Goal: Task Accomplishment & Management: Use online tool/utility

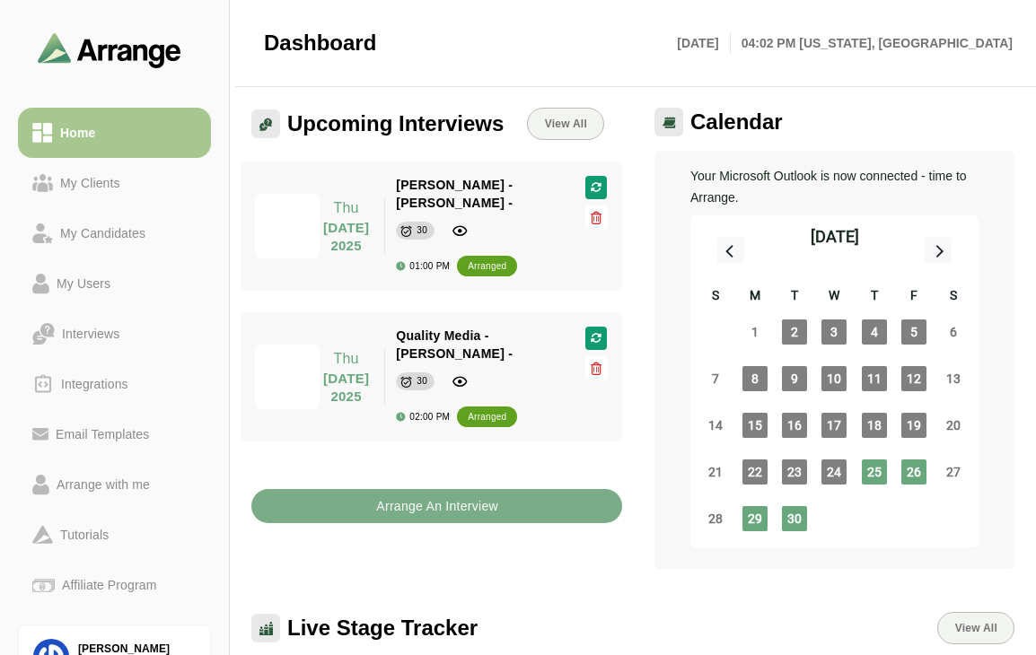
scroll to position [821, 0]
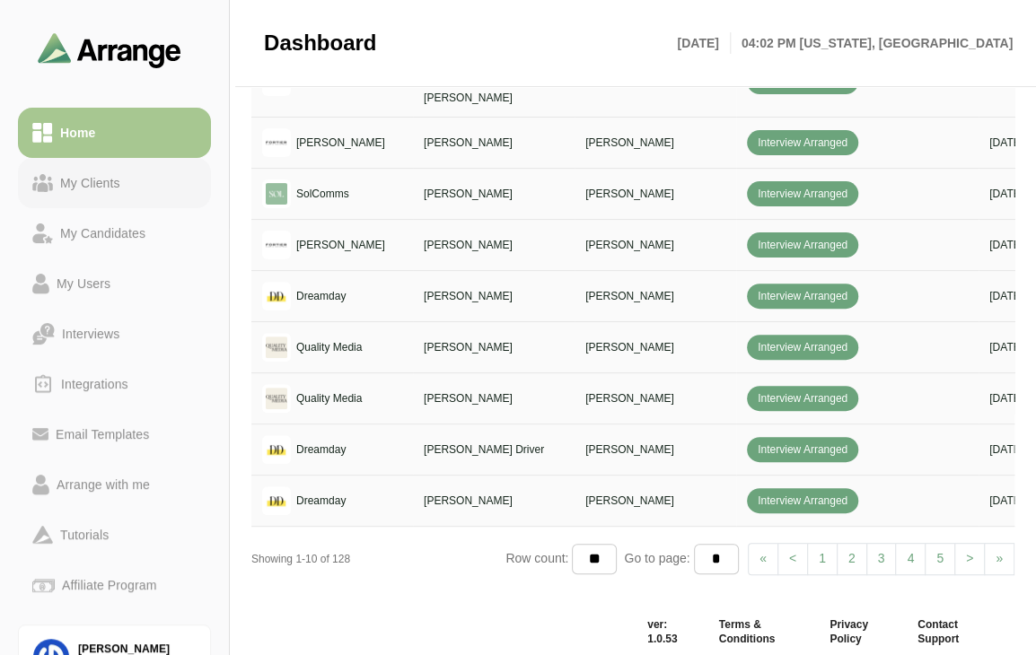
click at [78, 180] on div "My Clients" at bounding box center [90, 183] width 74 height 22
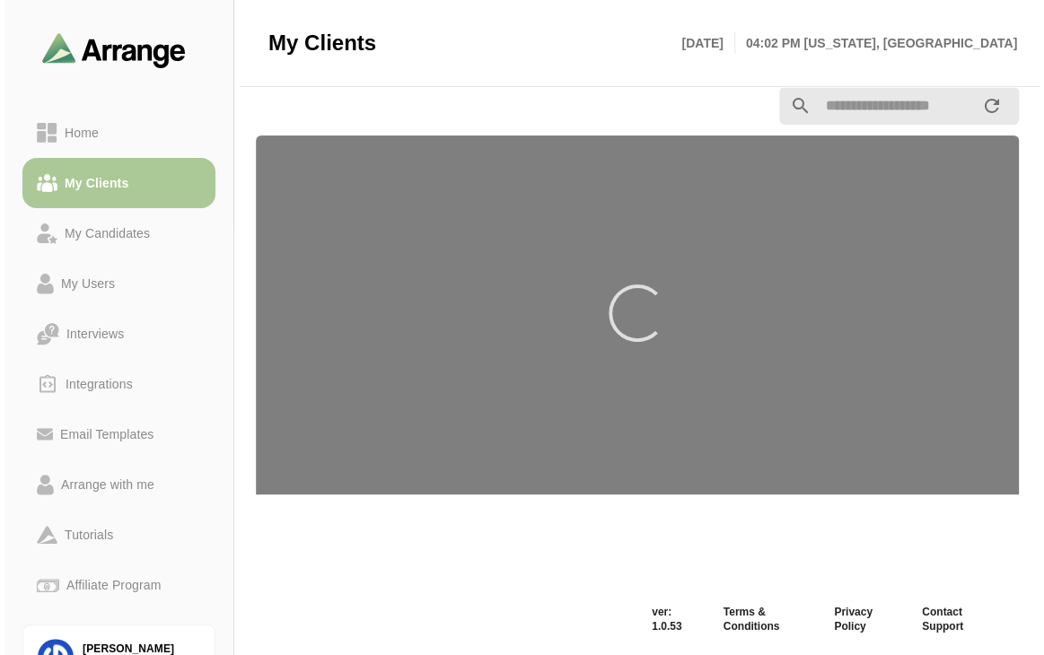
scroll to position [21, 0]
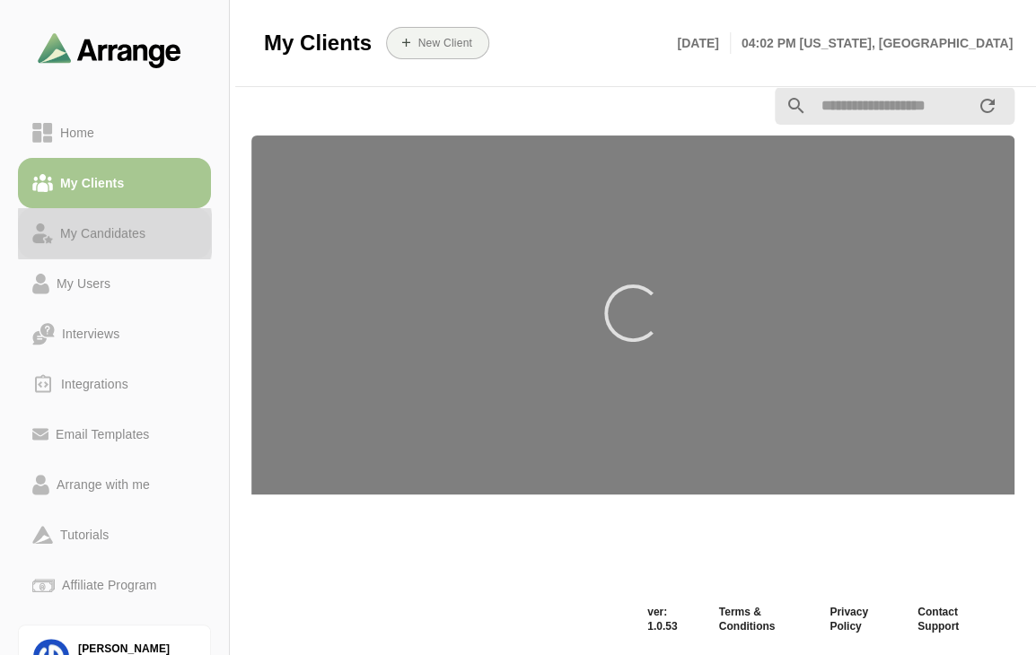
click at [99, 234] on div "My Candidates" at bounding box center [103, 234] width 100 height 22
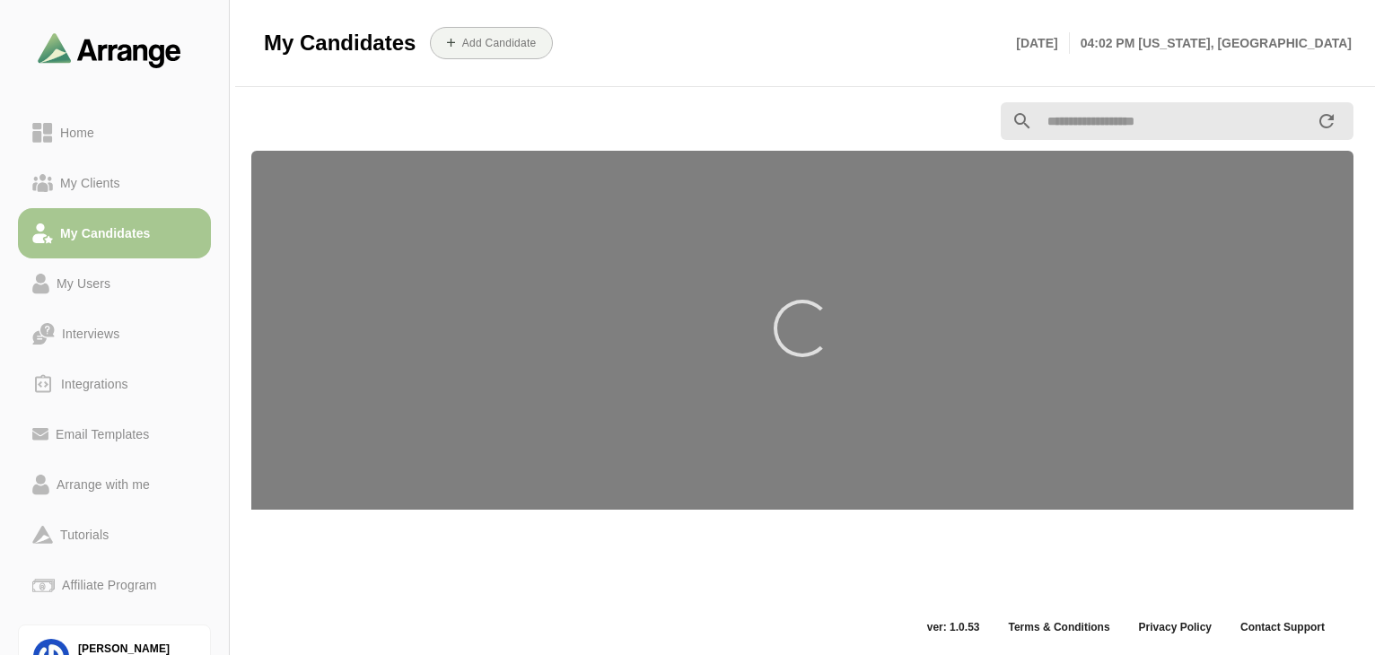
scroll to position [4, 0]
click at [104, 136] on div "Home" at bounding box center [114, 133] width 164 height 22
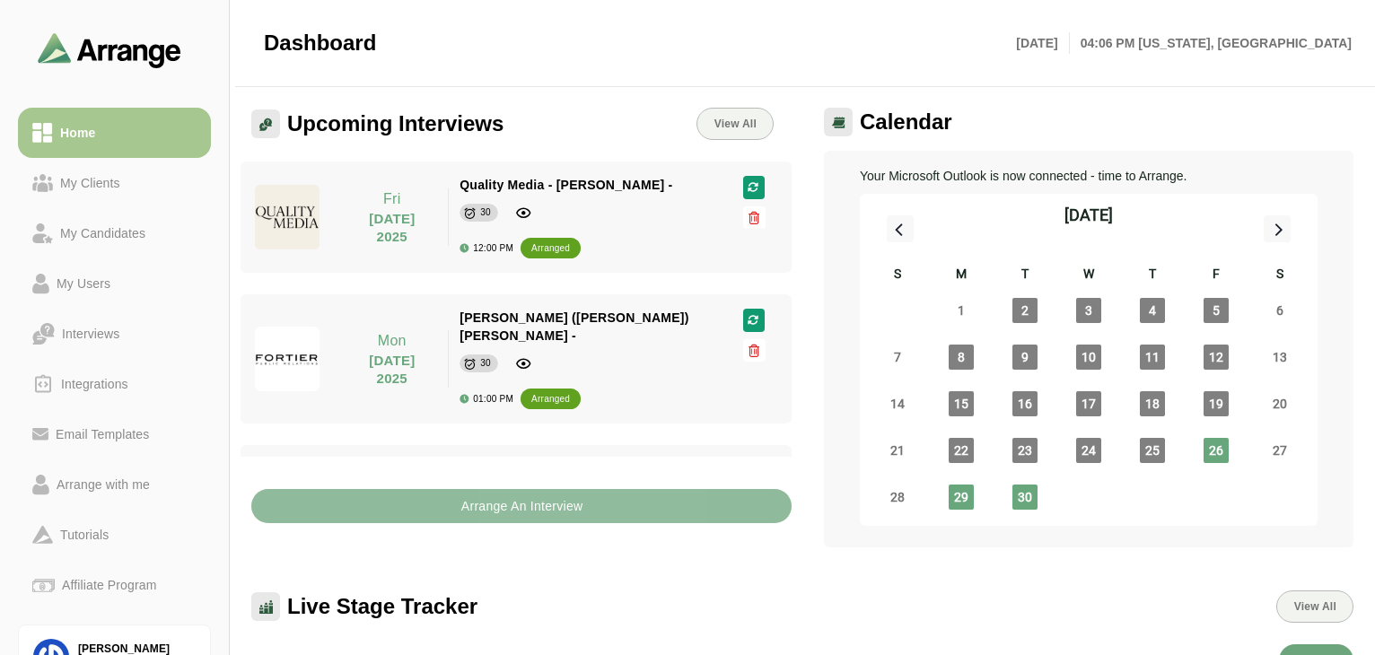
click at [558, 513] on b "Arrange An Interview" at bounding box center [521, 506] width 123 height 34
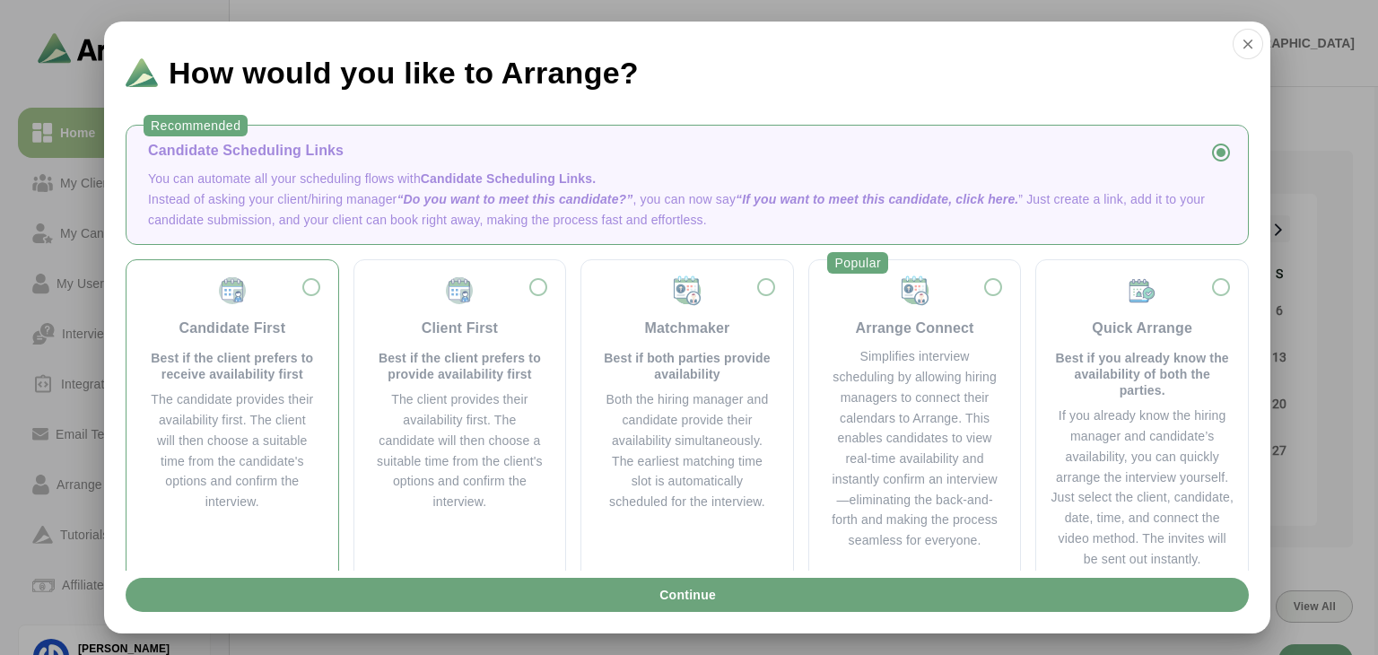
click at [226, 297] on img at bounding box center [232, 291] width 32 height 32
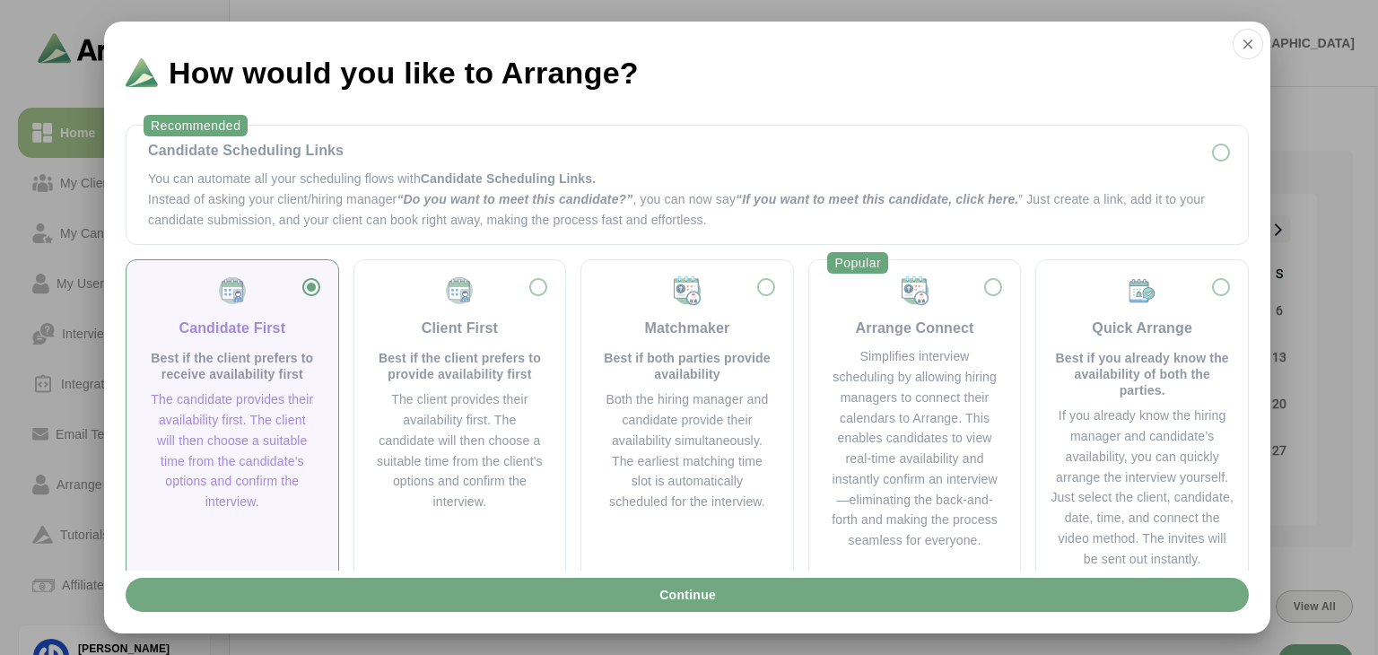
click at [683, 590] on span "Continue" at bounding box center [687, 595] width 57 height 34
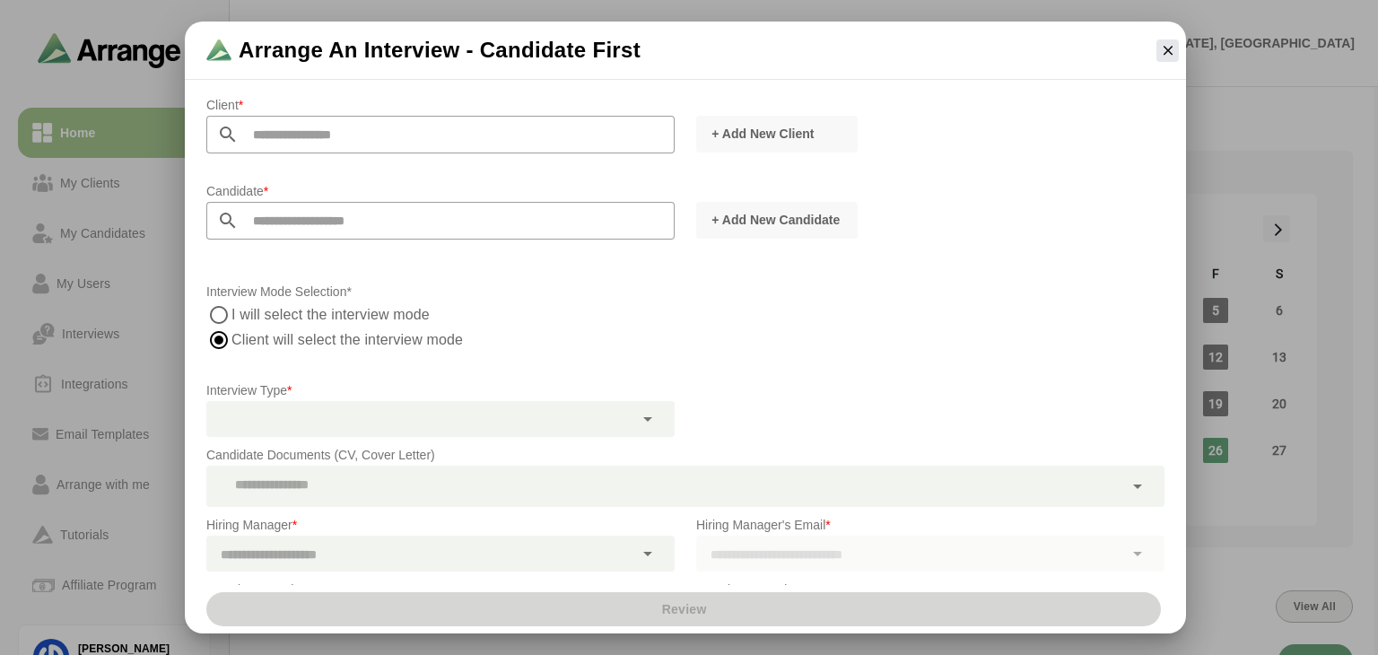
click at [885, 272] on div "Interview Mode Selection* I will select the interview mode Client will select t…" at bounding box center [686, 326] width 980 height 113
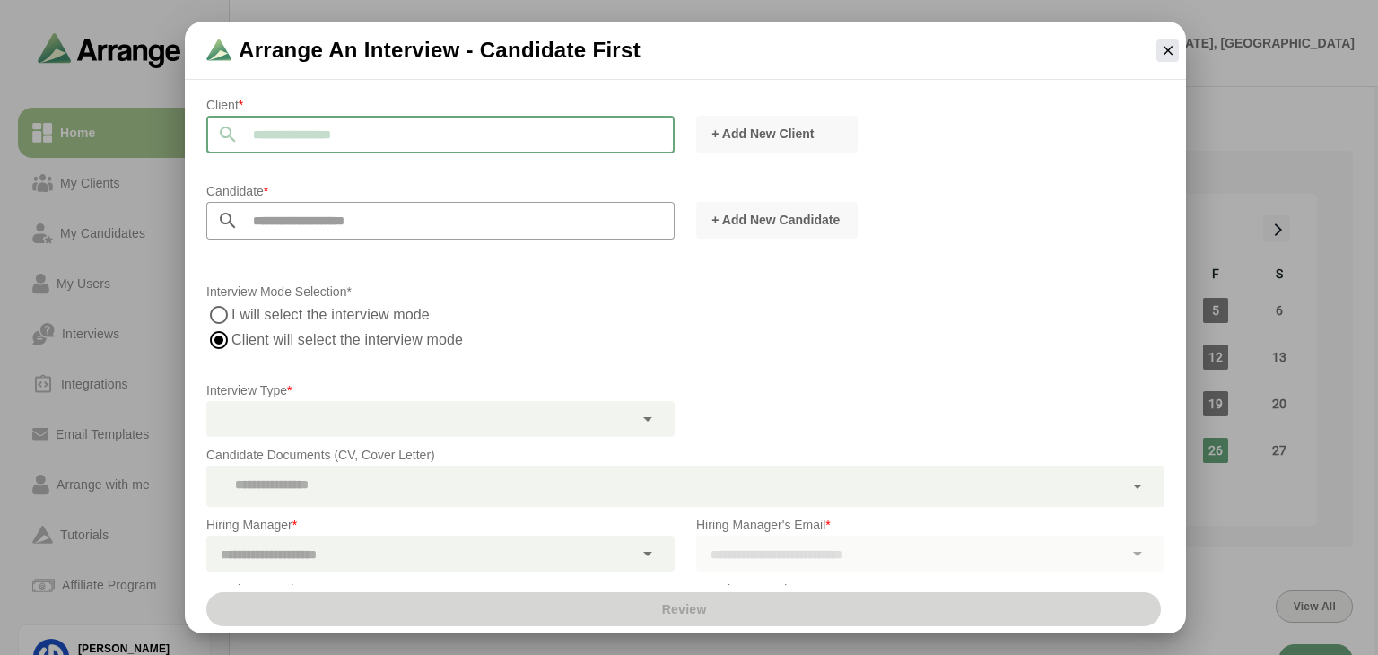
click at [389, 137] on input "text" at bounding box center [457, 135] width 436 height 38
type input "*"
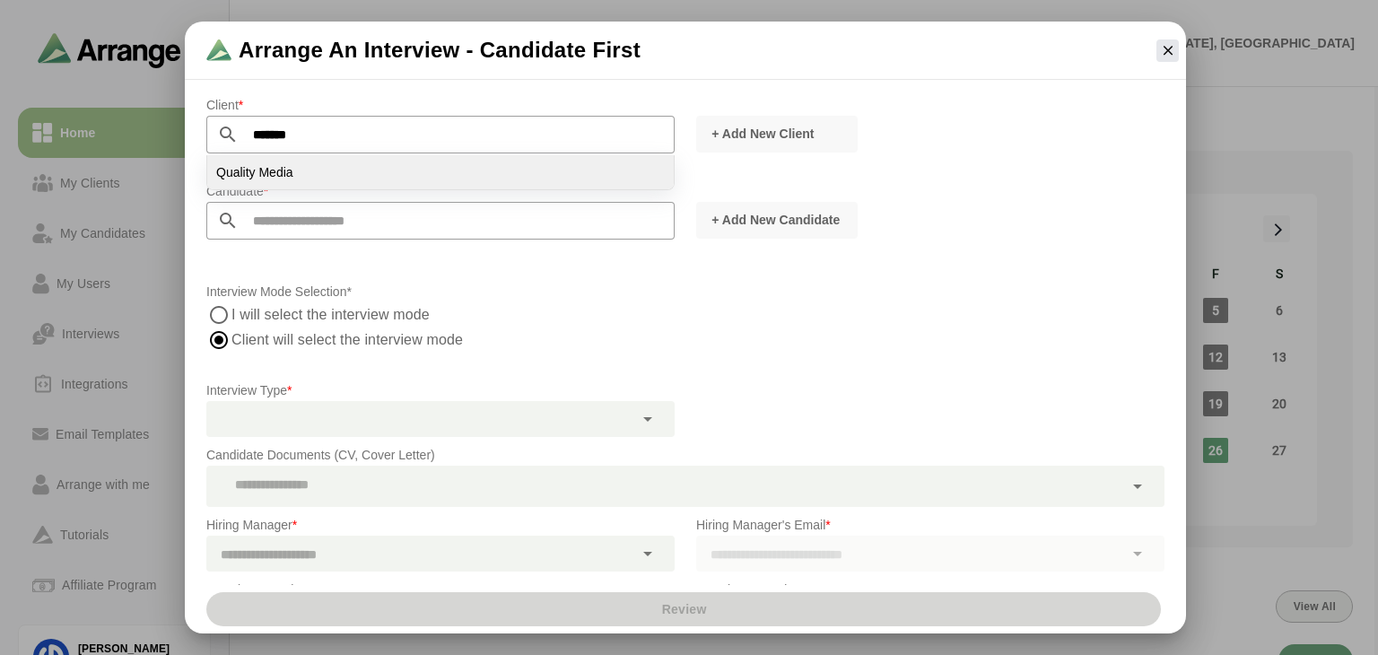
click at [302, 171] on li "Quality Media" at bounding box center [440, 172] width 467 height 34
type input "**********"
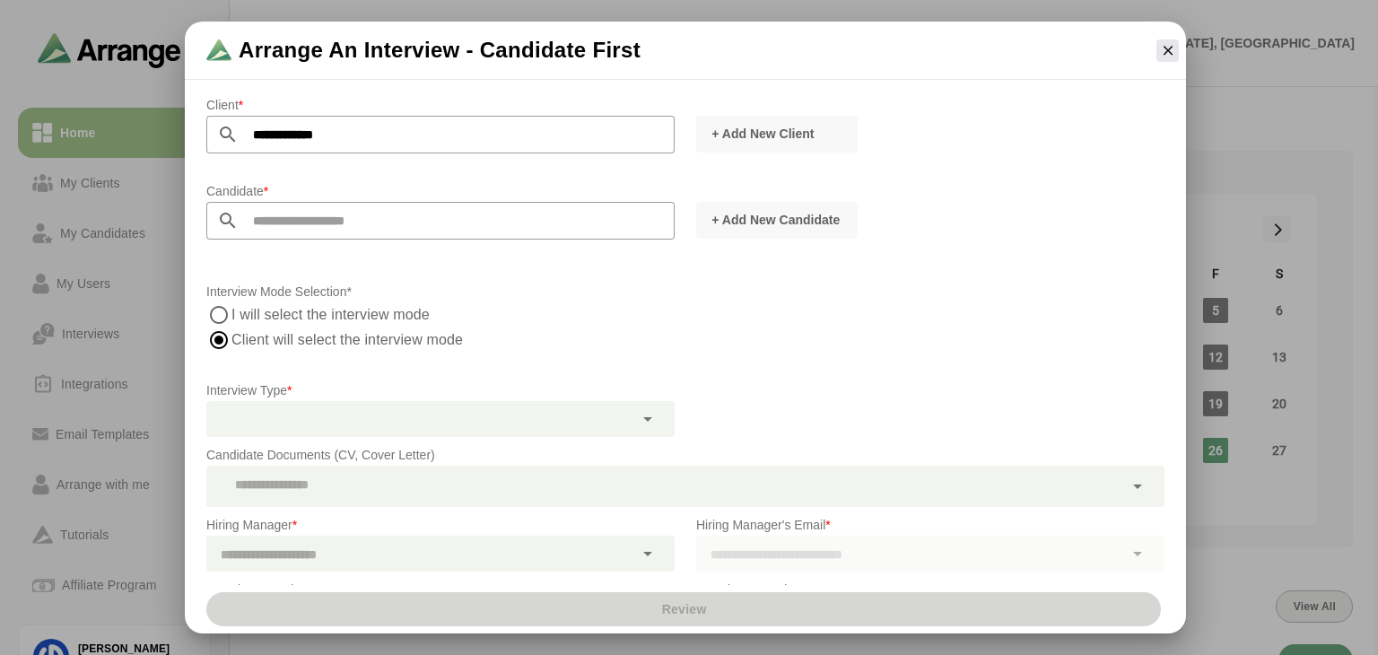
click at [303, 215] on input "text" at bounding box center [457, 221] width 436 height 38
click at [381, 267] on li "[PERSON_NAME] [PERSON_NAME][EMAIL_ADDRESS][DOMAIN_NAME]" at bounding box center [440, 258] width 467 height 34
type input "**********"
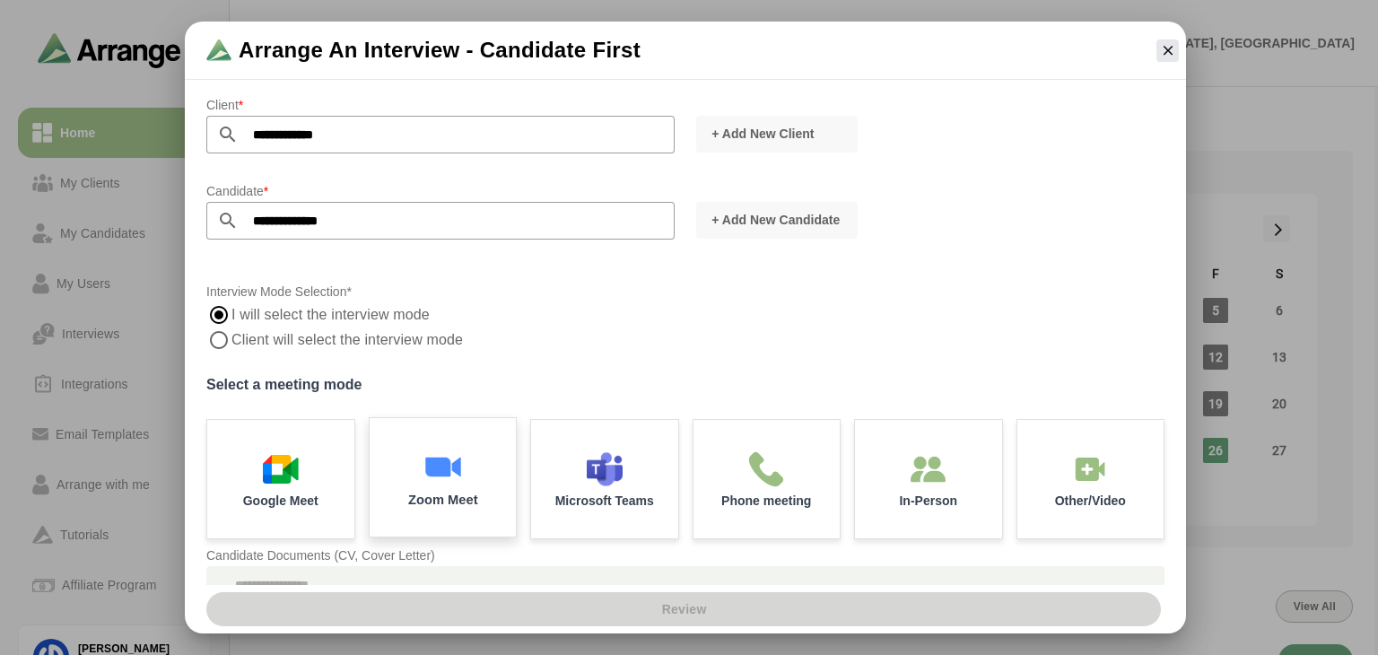
click at [465, 475] on div "Zoom Meet" at bounding box center [442, 478] width 154 height 125
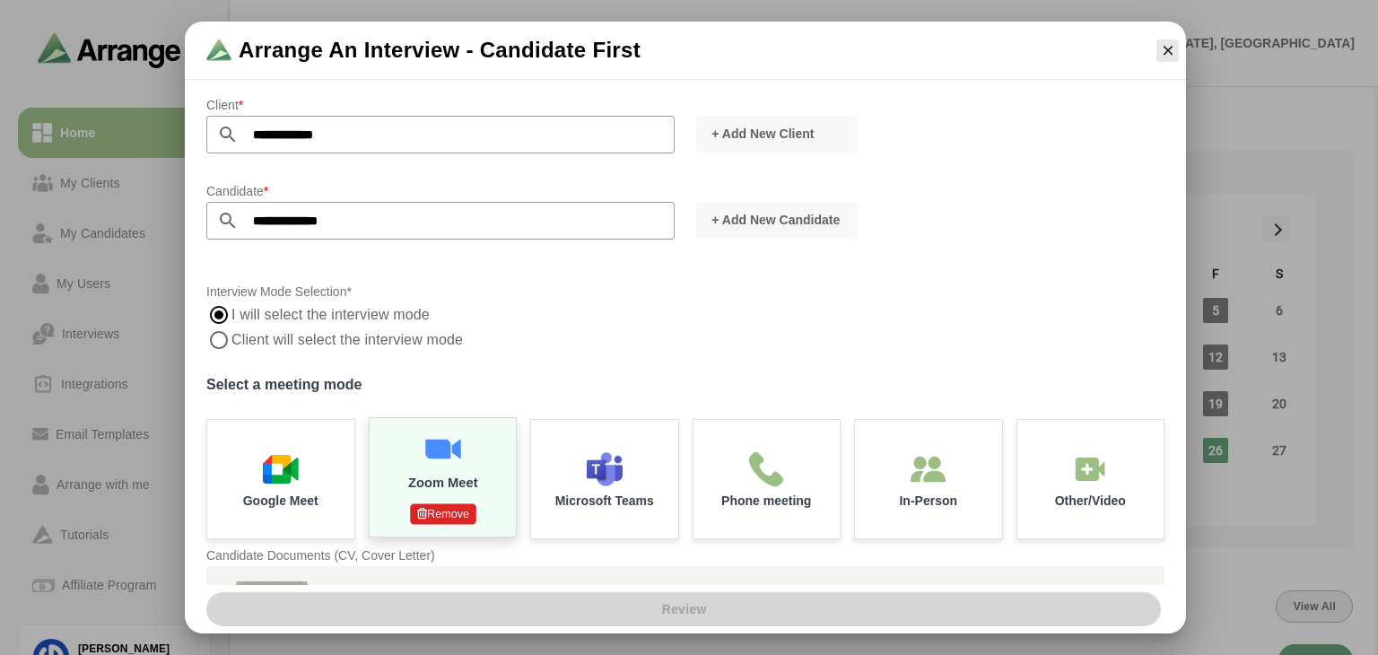
scroll to position [280, 0]
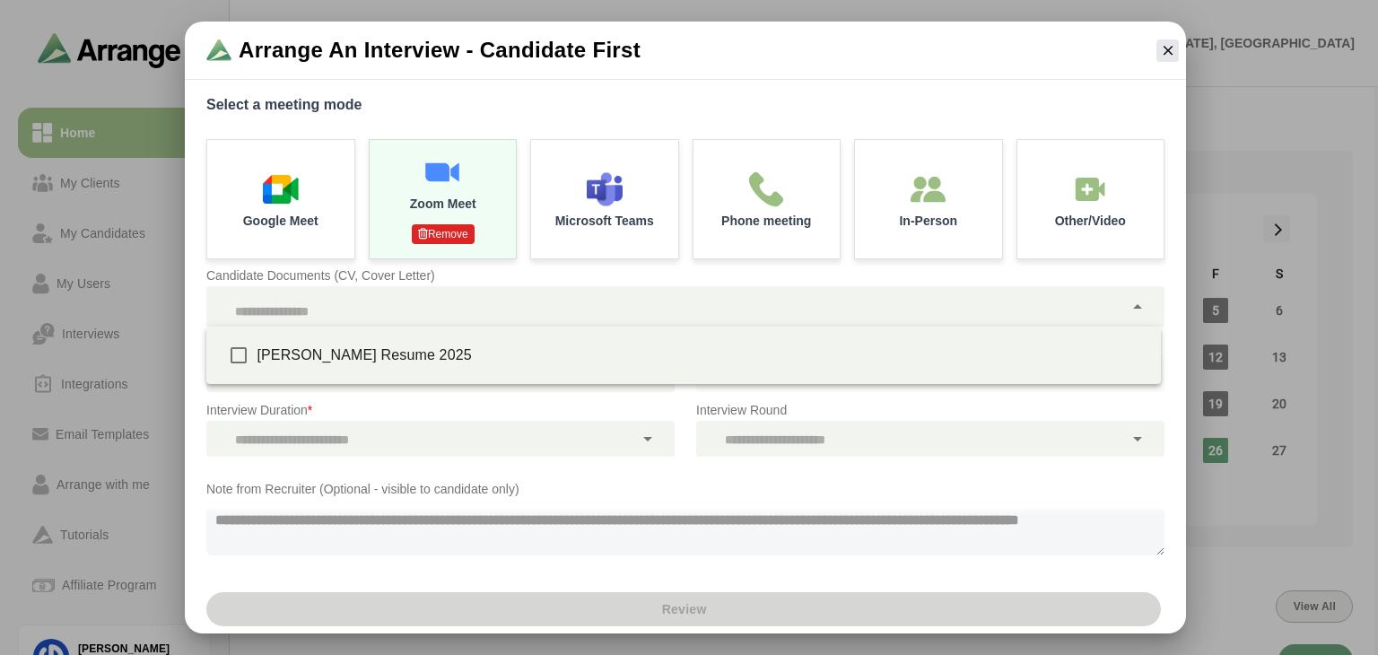
click at [503, 300] on div at bounding box center [664, 306] width 917 height 41
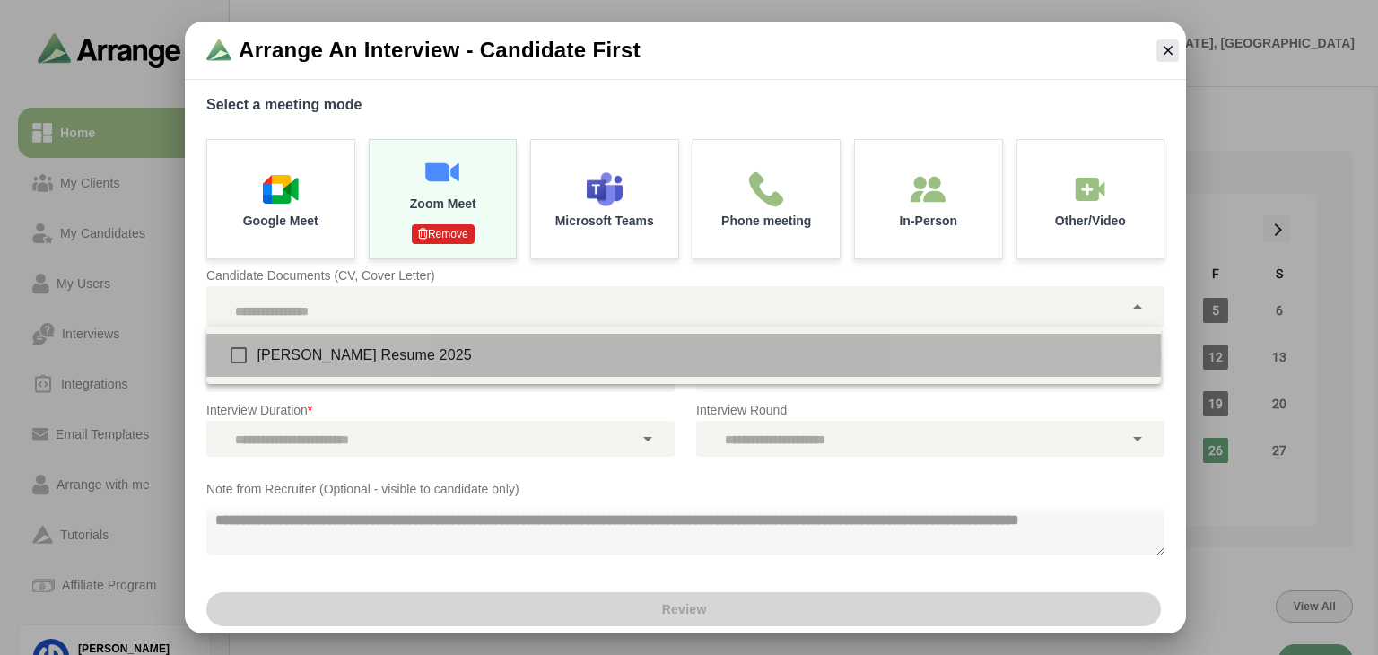
click at [434, 348] on div "[PERSON_NAME] Resume 2025" at bounding box center [702, 356] width 890 height 22
type input "**********"
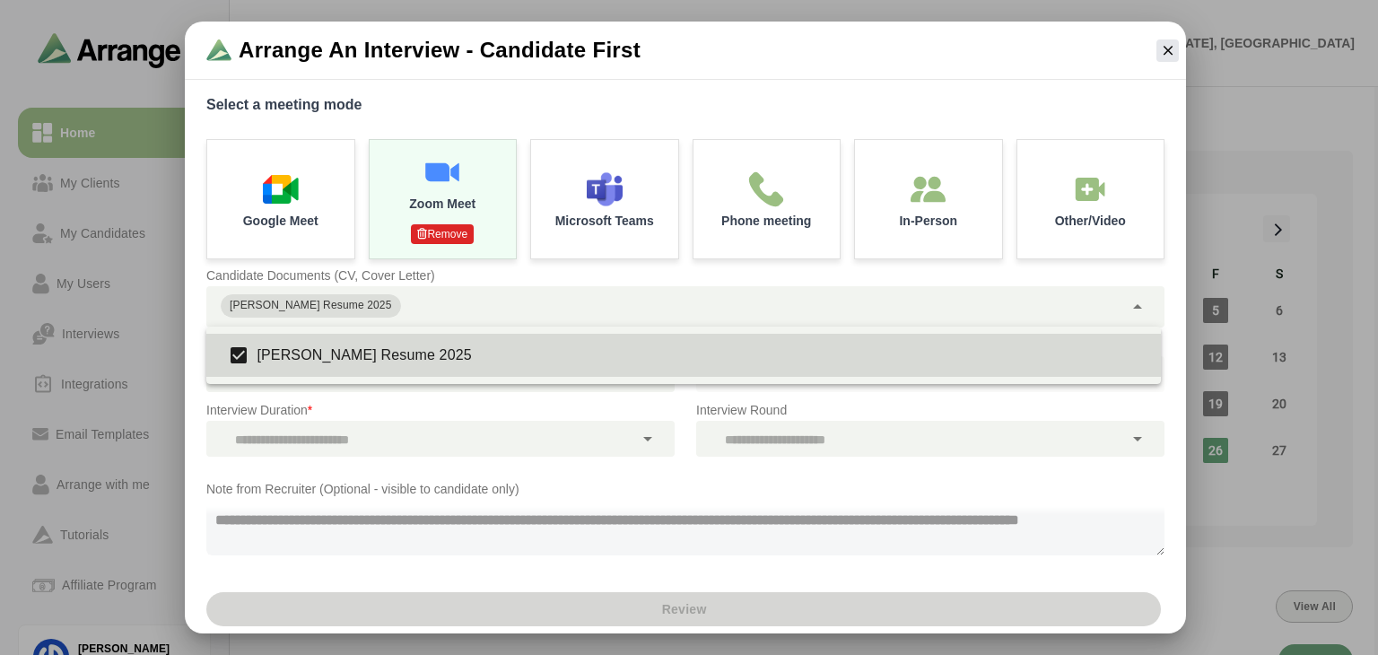
click at [354, 409] on p "Interview Duration *" at bounding box center [440, 410] width 468 height 22
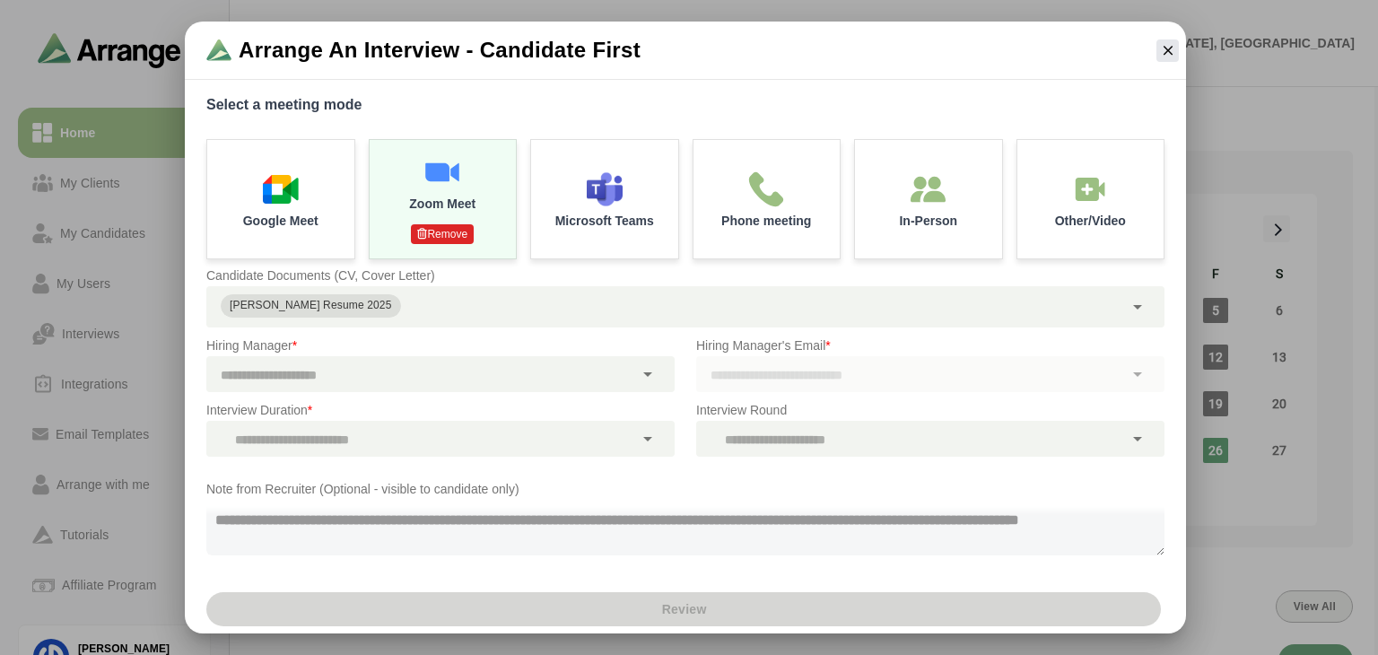
click at [427, 364] on div at bounding box center [419, 374] width 427 height 36
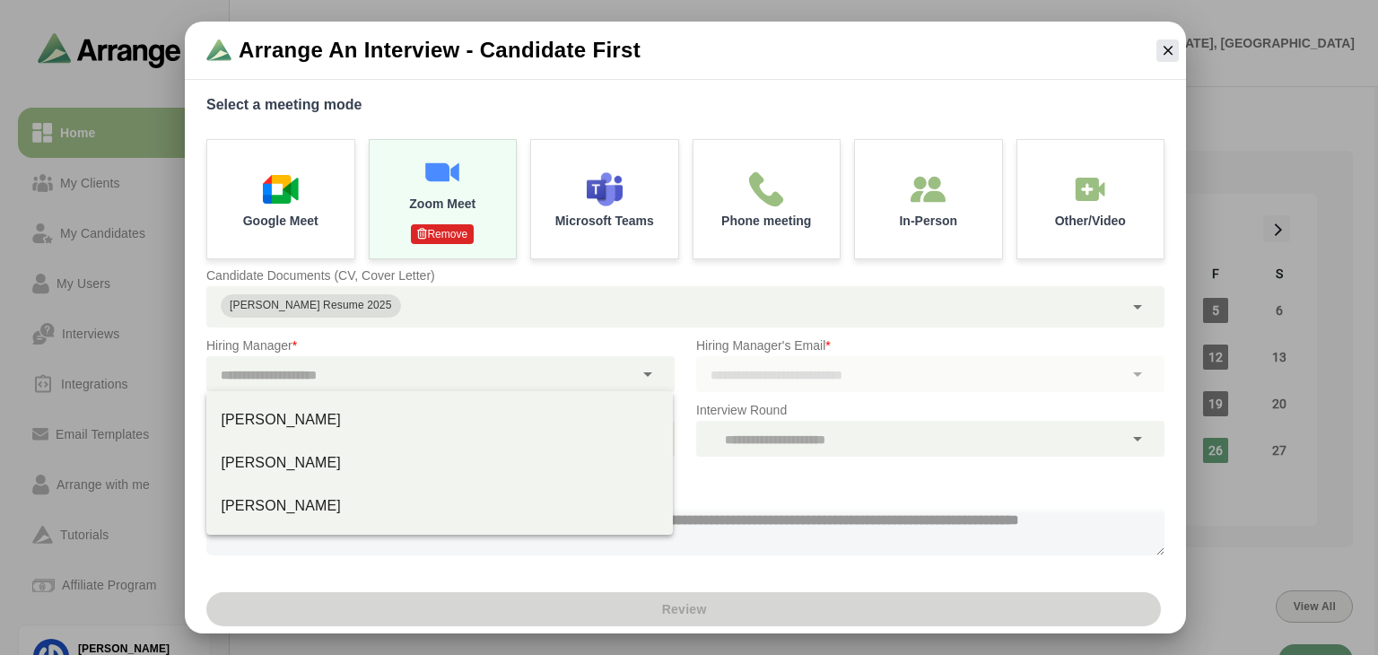
click at [688, 352] on div "Hiring Manager's Email *" at bounding box center [931, 363] width 490 height 79
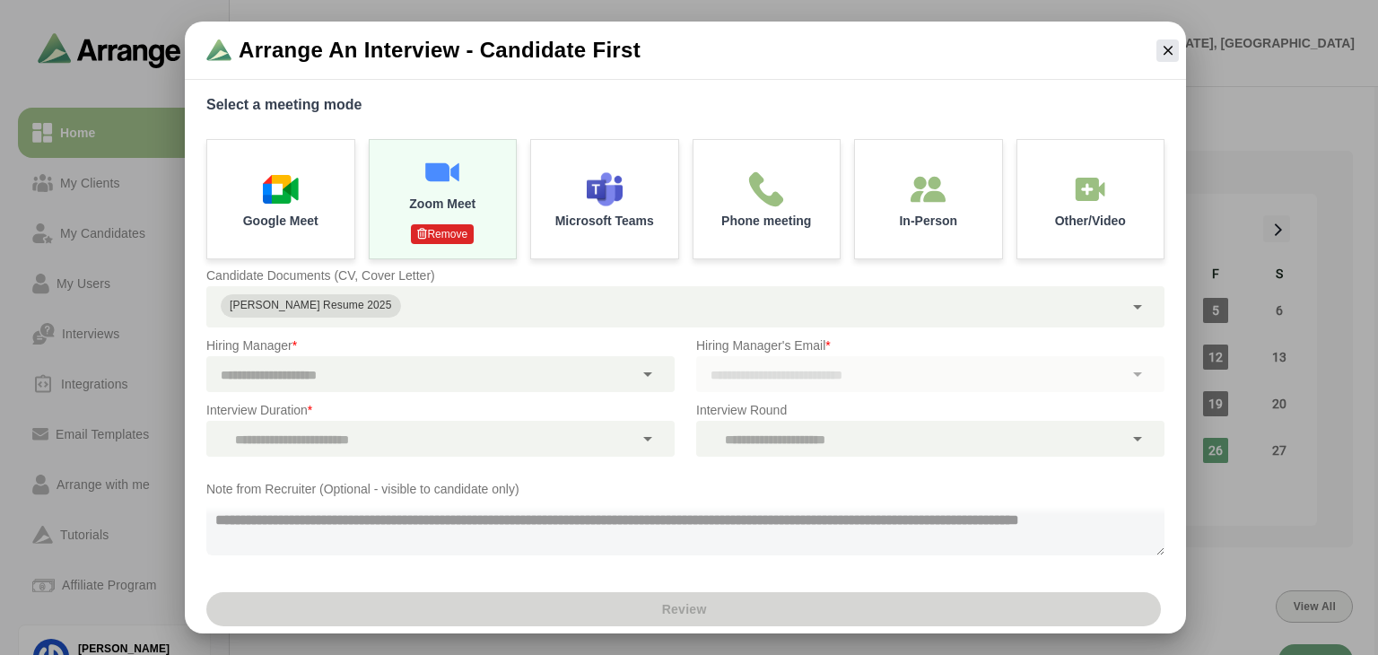
click at [1035, 37] on div at bounding box center [1168, 50] width 37 height 37
click at [1035, 58] on button "button" at bounding box center [1168, 50] width 22 height 22
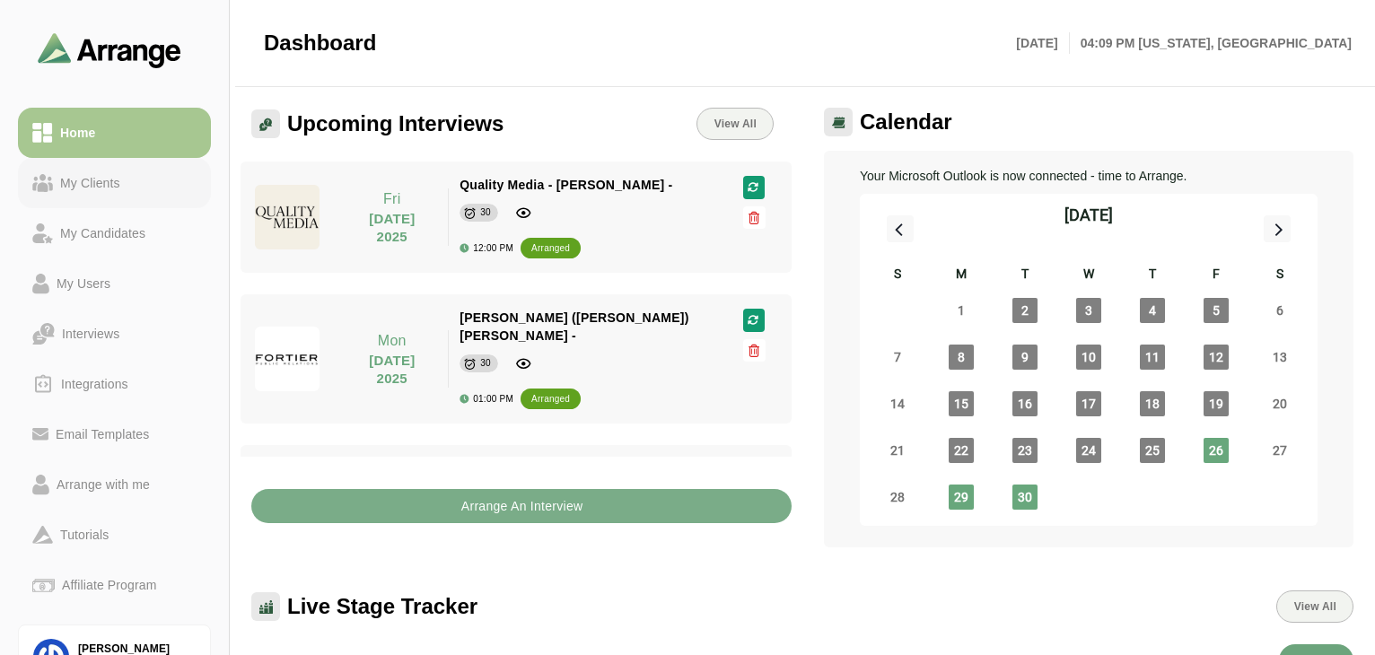
click at [116, 188] on div "My Clients" at bounding box center [90, 183] width 74 height 22
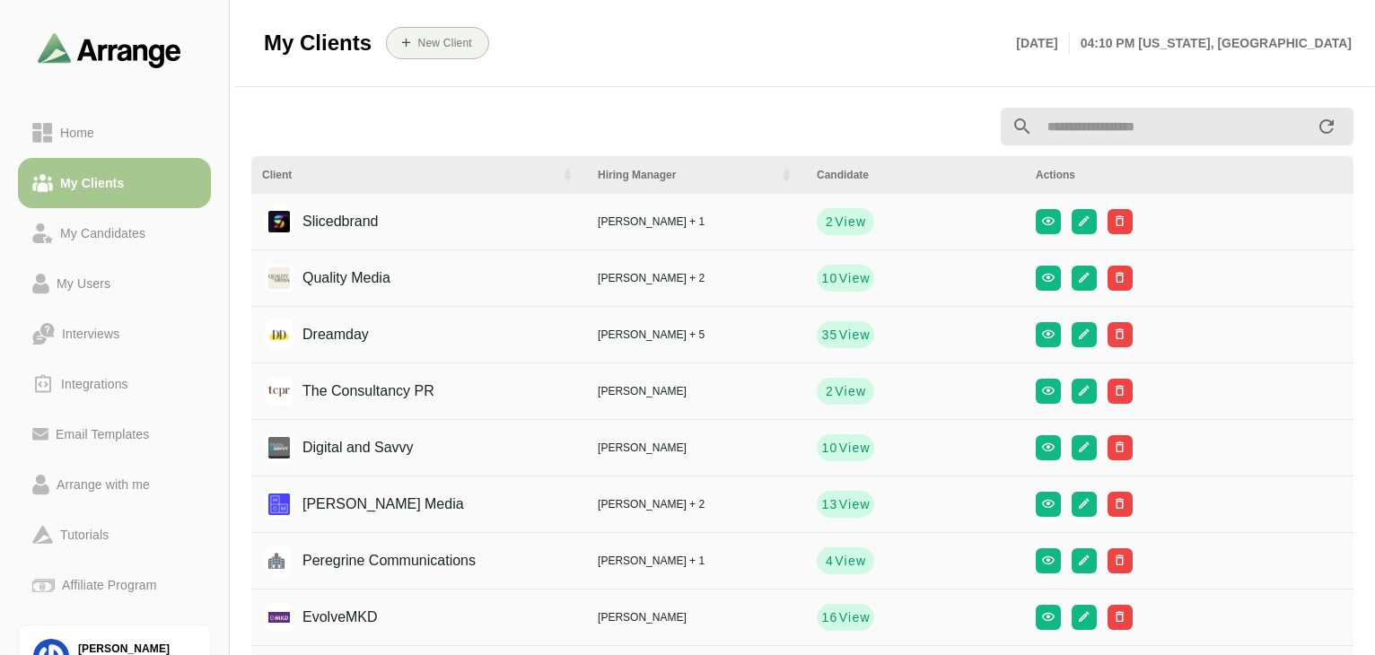
click at [328, 238] on div "Slicedbrand" at bounding box center [327, 222] width 104 height 34
click at [1035, 282] on icon "button" at bounding box center [1083, 277] width 13 height 13
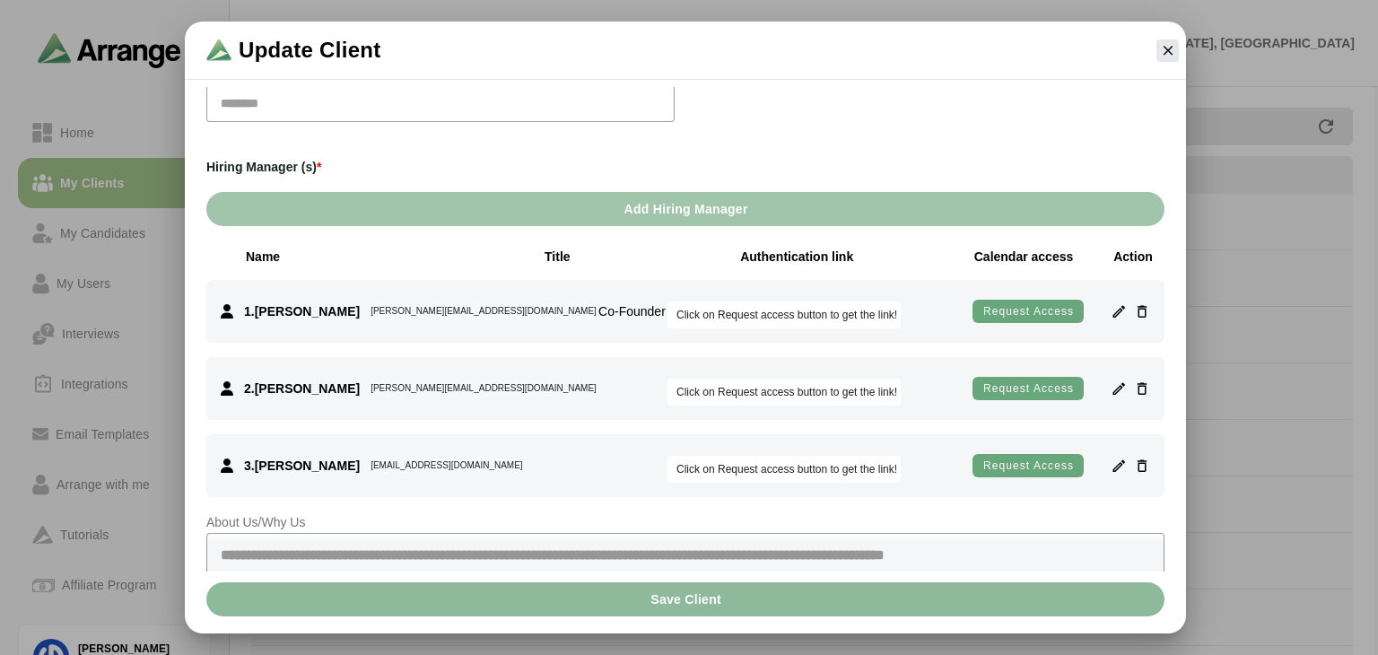
scroll to position [315, 0]
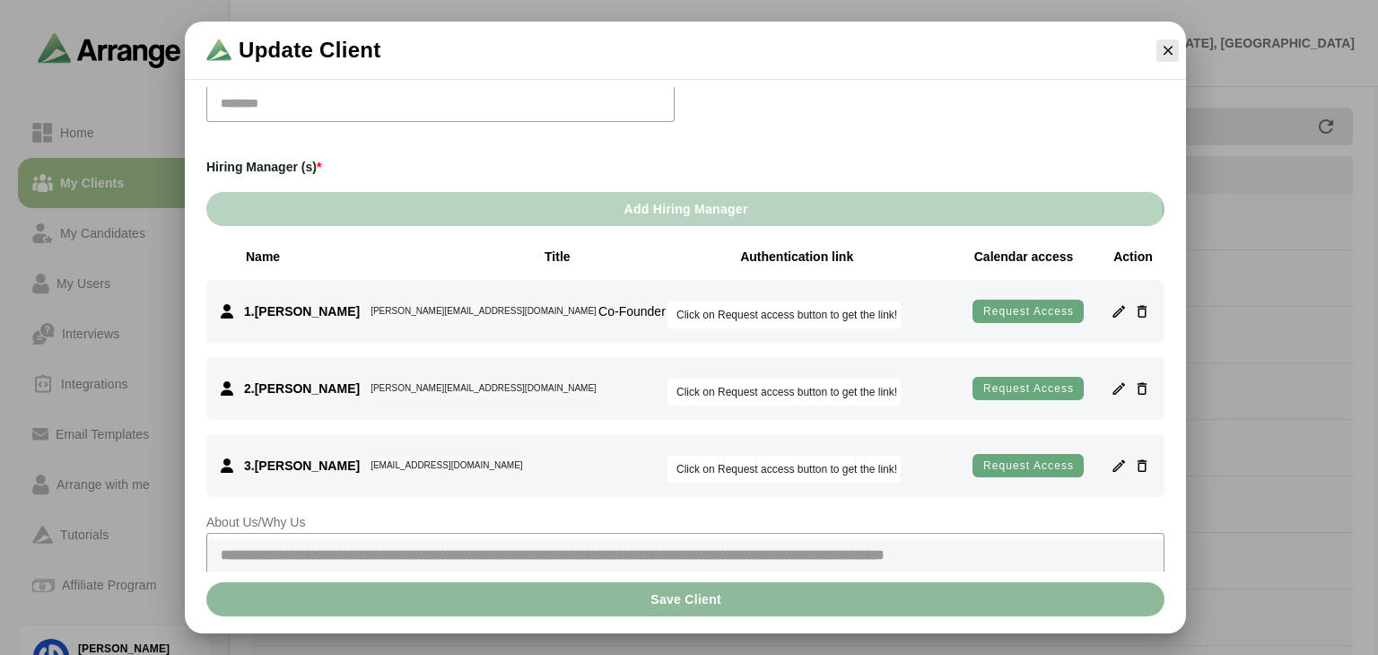
click at [710, 202] on span "Add Hiring Manager" at bounding box center [685, 209] width 125 height 34
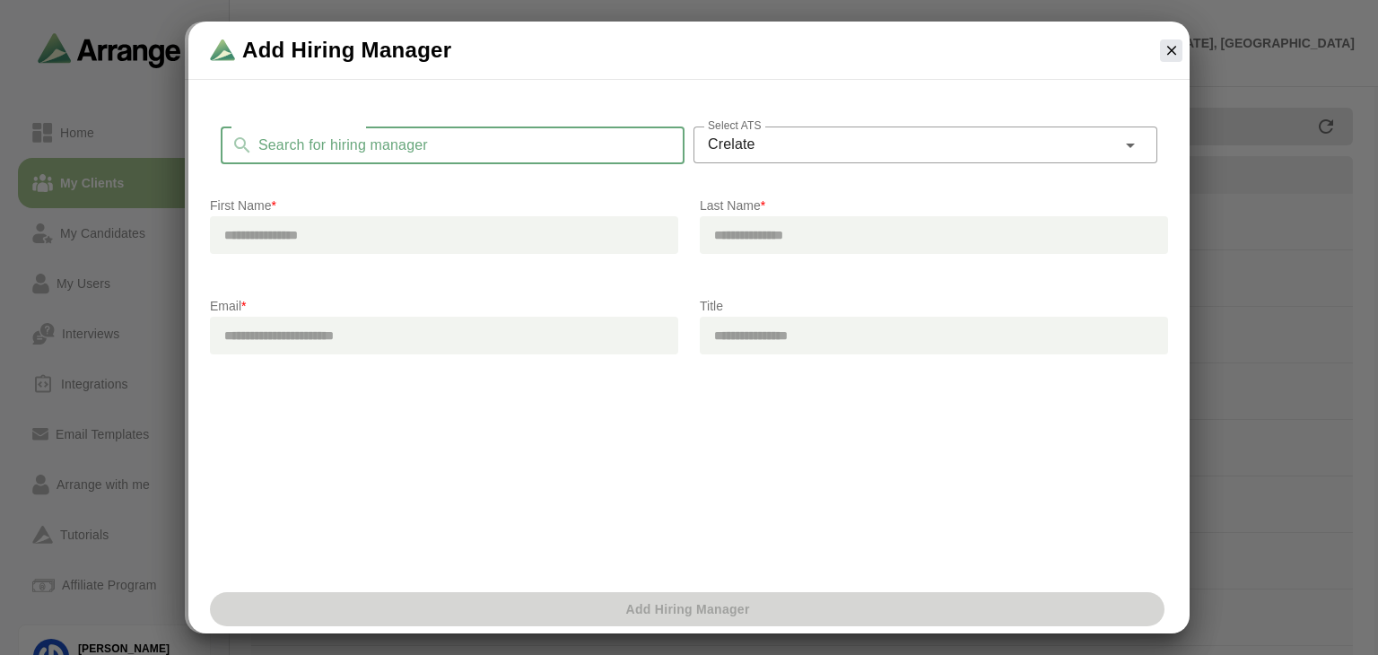
click at [303, 138] on input "Search for hiring manager" at bounding box center [469, 146] width 432 height 38
click at [294, 234] on input "text" at bounding box center [444, 235] width 468 height 38
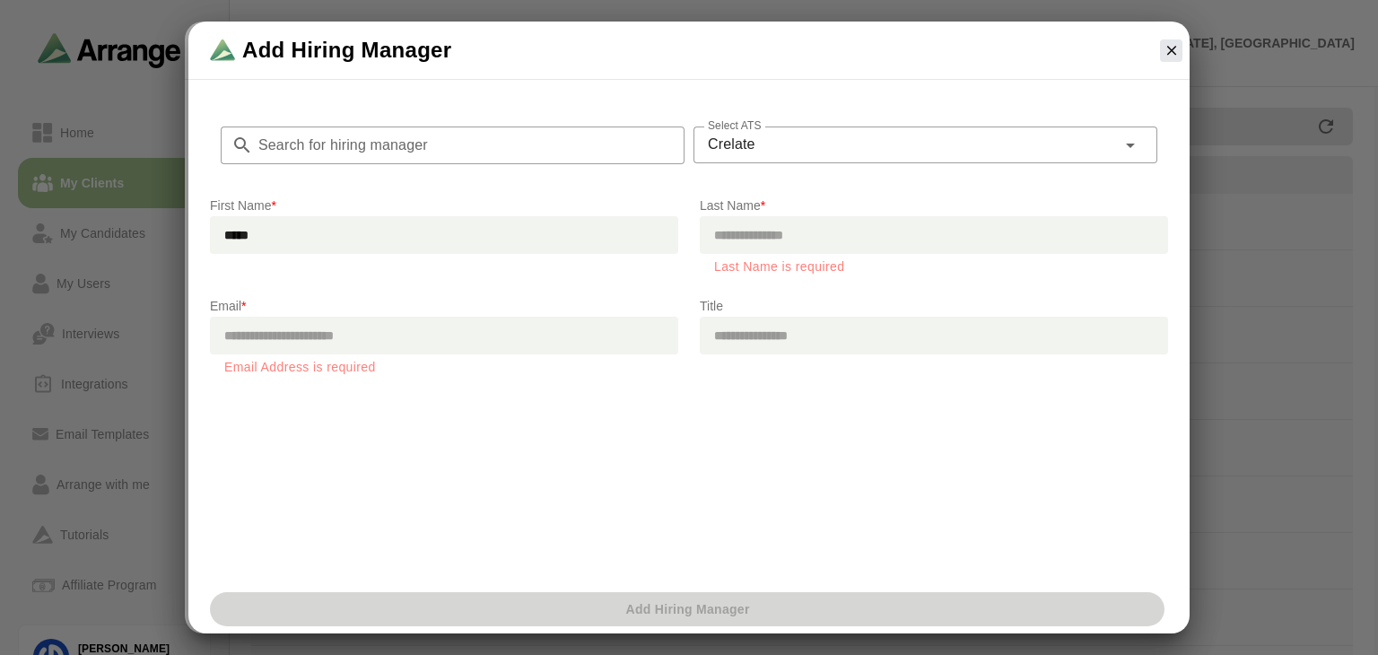
type input "*****"
type input "*"
type input "******"
click at [373, 330] on input "email" at bounding box center [444, 336] width 468 height 38
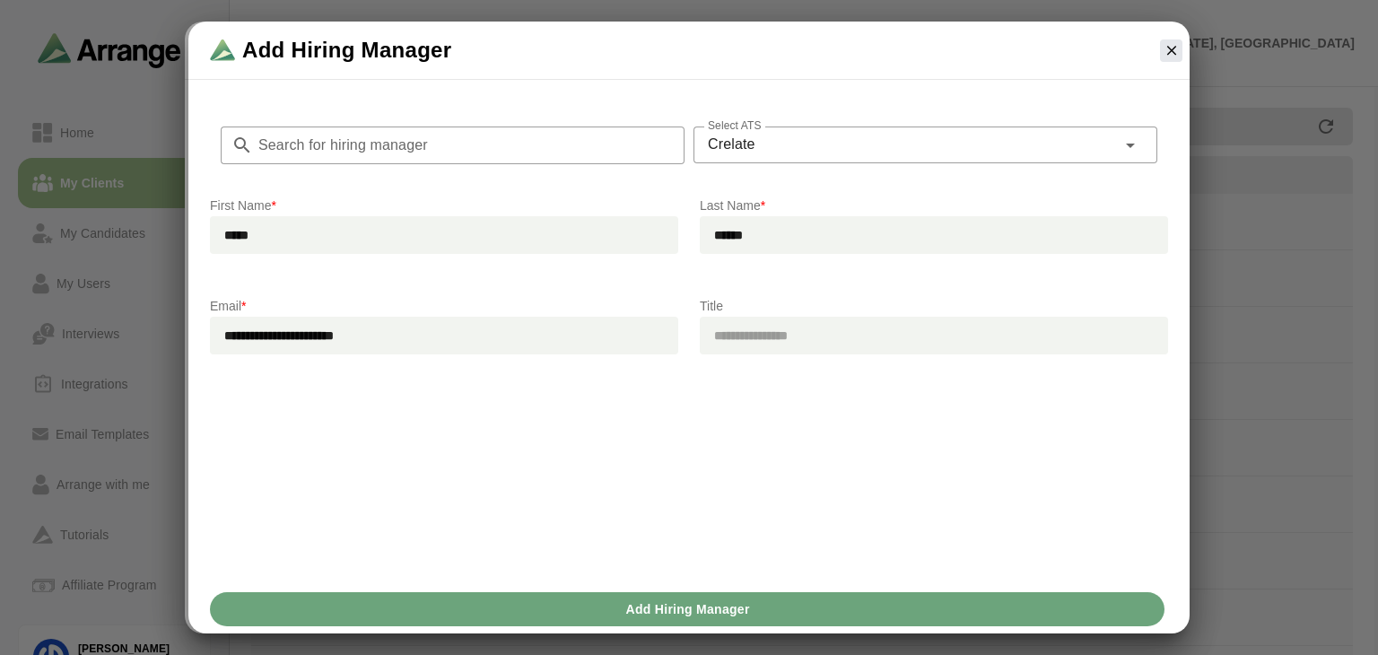
type input "**********"
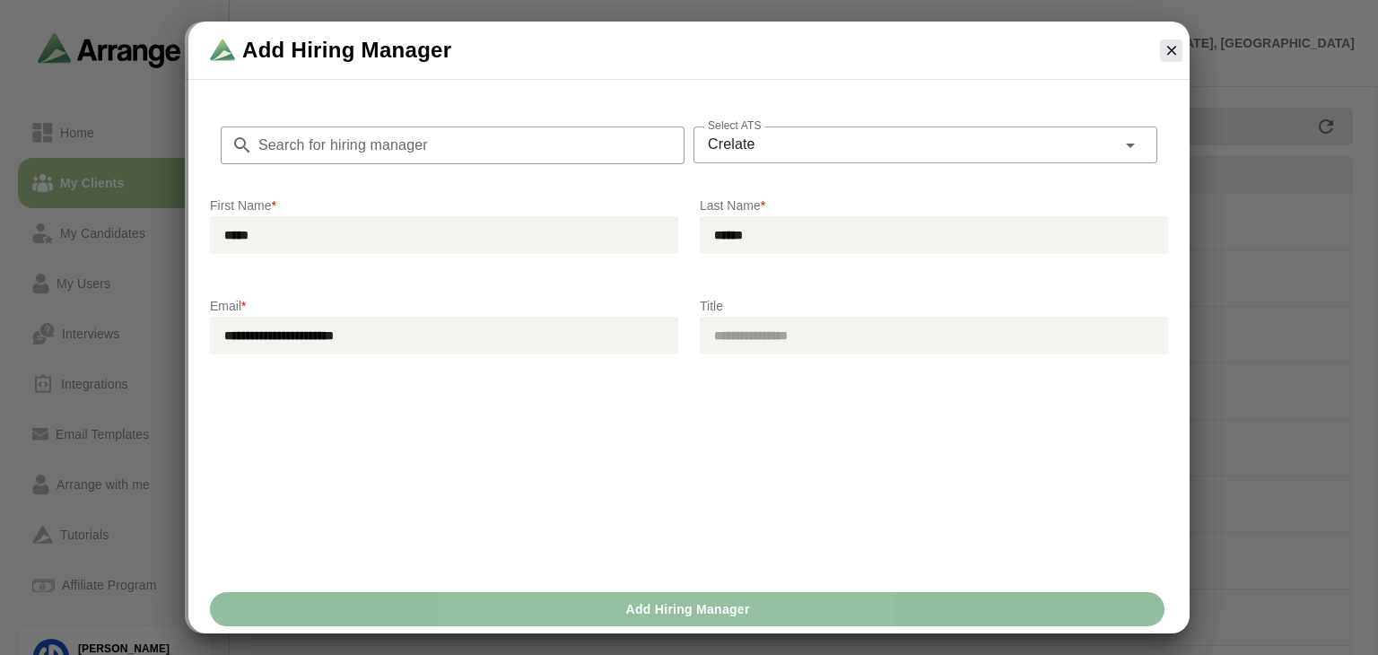
click at [717, 607] on span "Add Hiring Manager" at bounding box center [687, 609] width 125 height 34
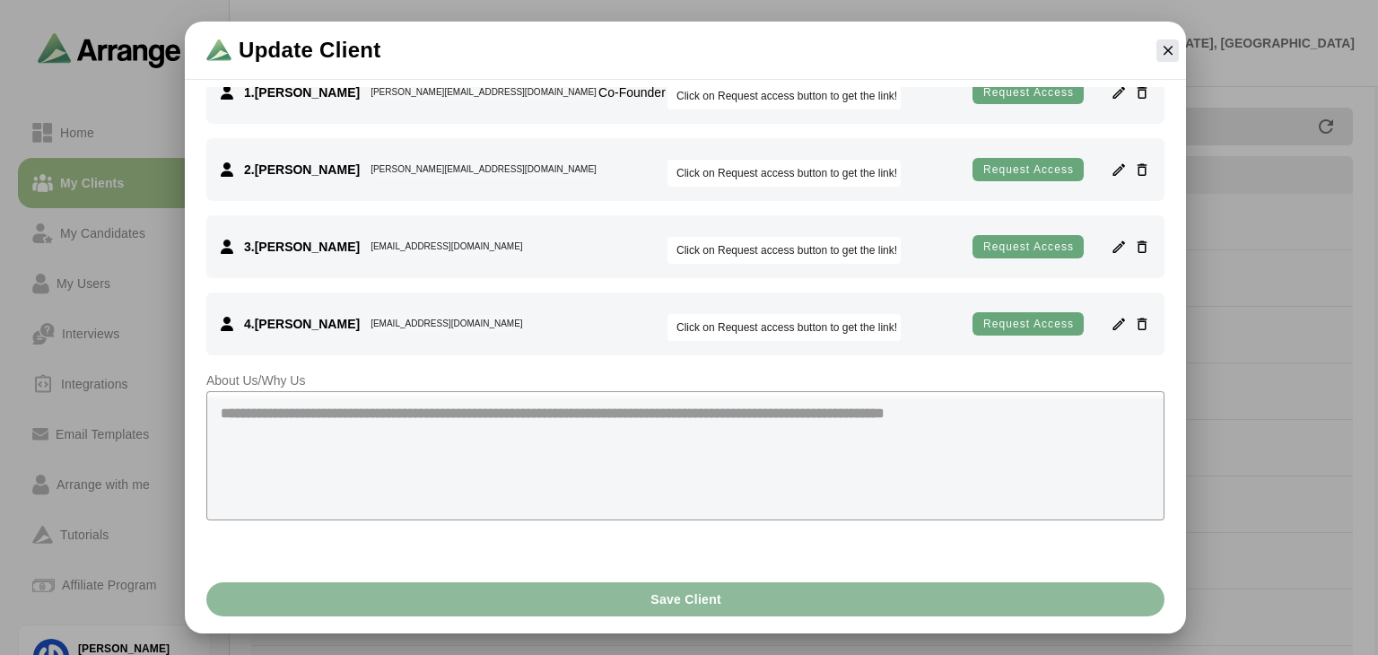
scroll to position [547, 0]
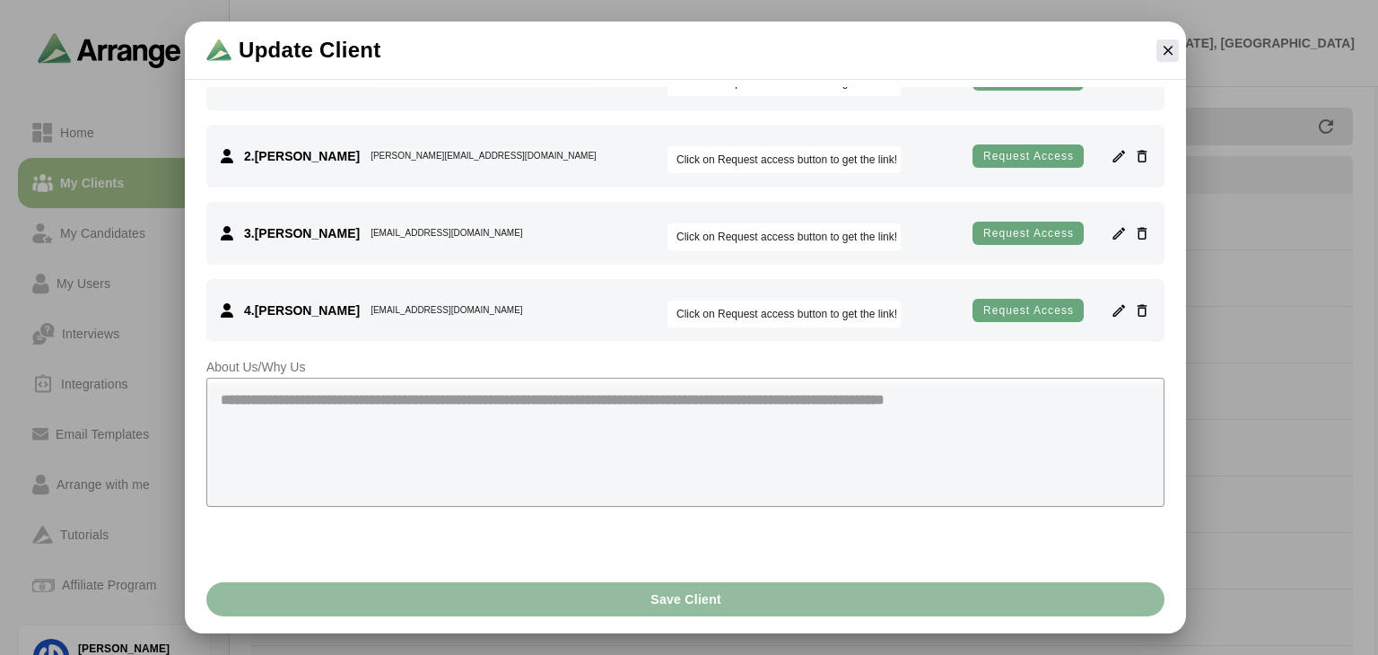
click at [730, 602] on button "Save Client" at bounding box center [685, 599] width 958 height 34
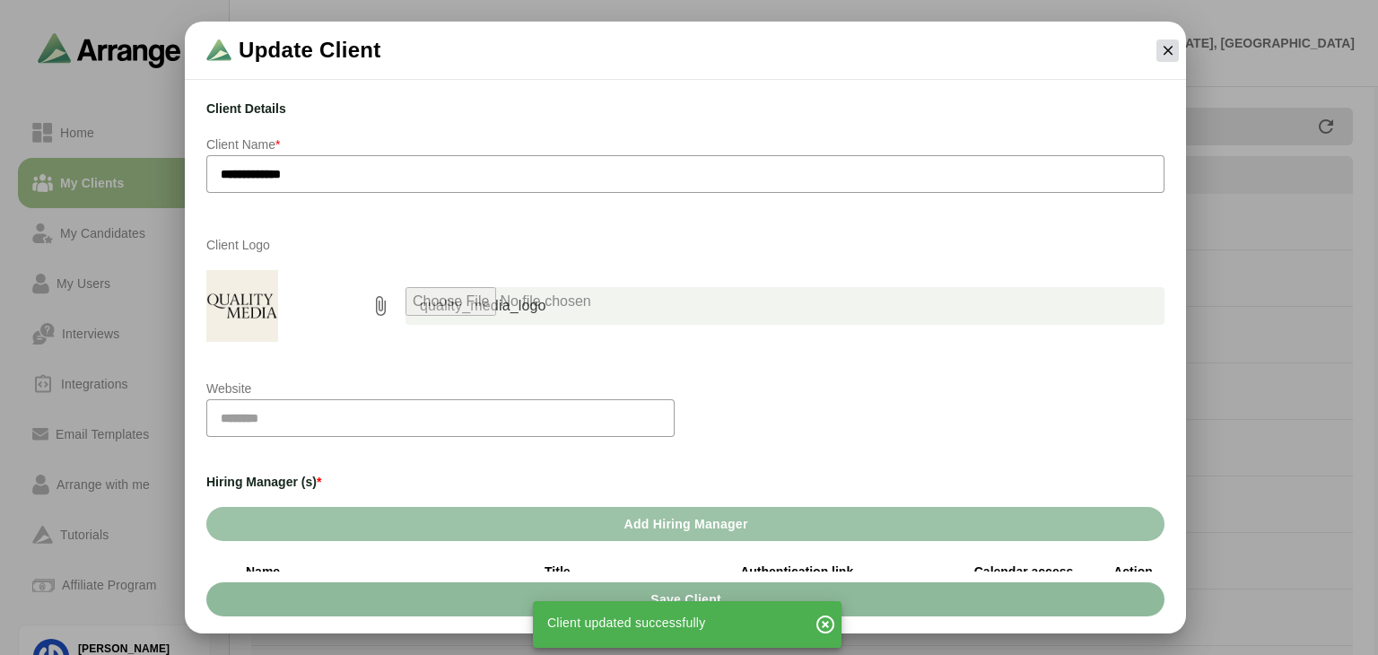
click at [1035, 42] on icon "button" at bounding box center [1168, 50] width 16 height 16
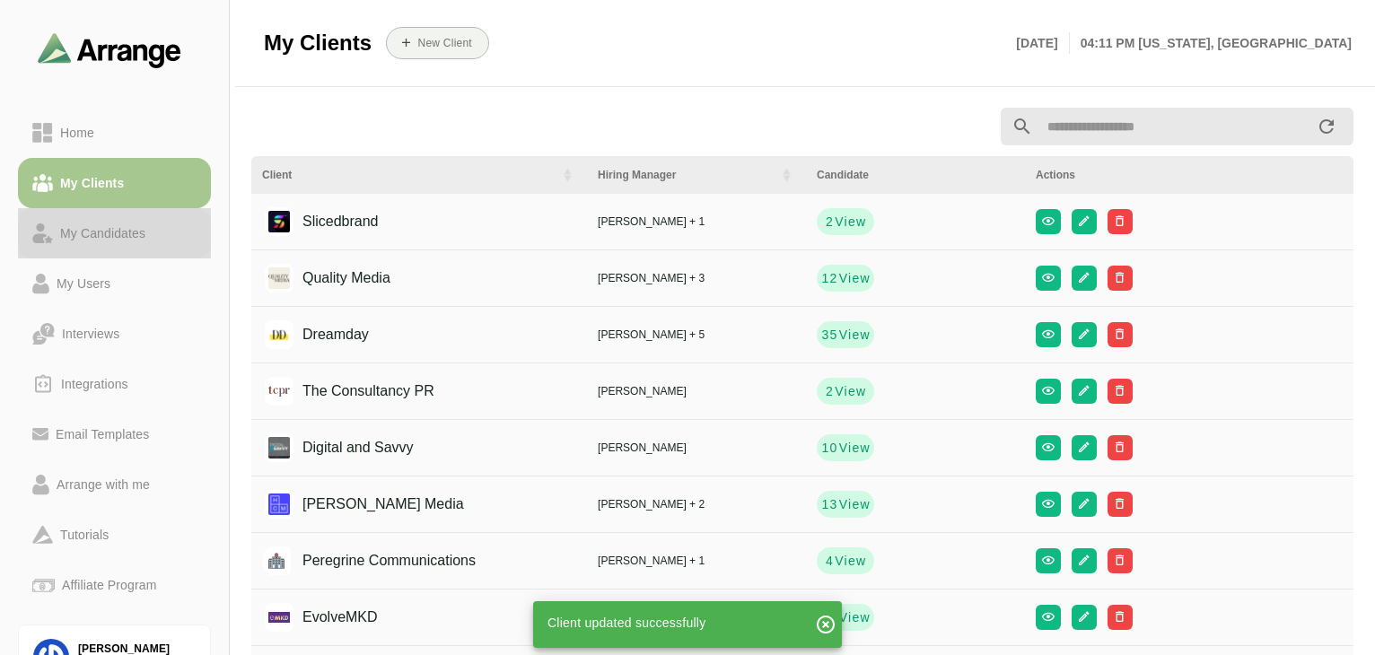
click at [116, 236] on div "My Candidates" at bounding box center [103, 234] width 100 height 22
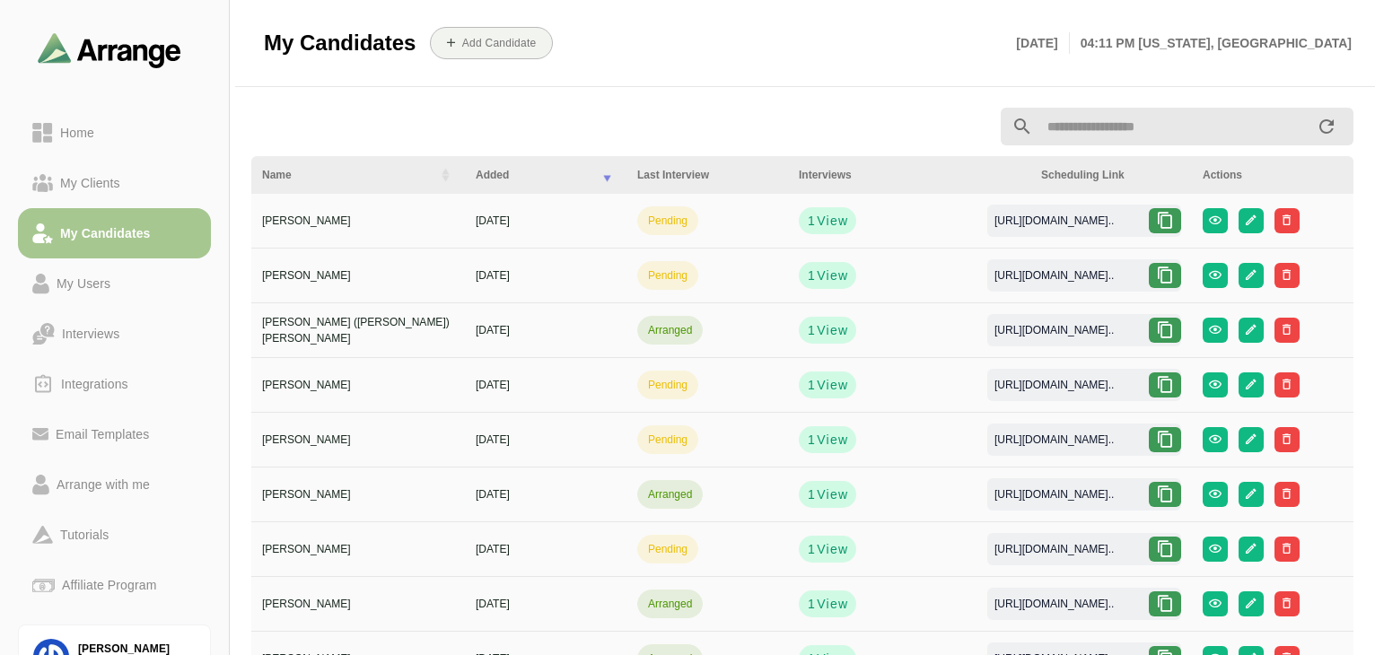
click at [1035, 138] on input "text" at bounding box center [1174, 127] width 283 height 38
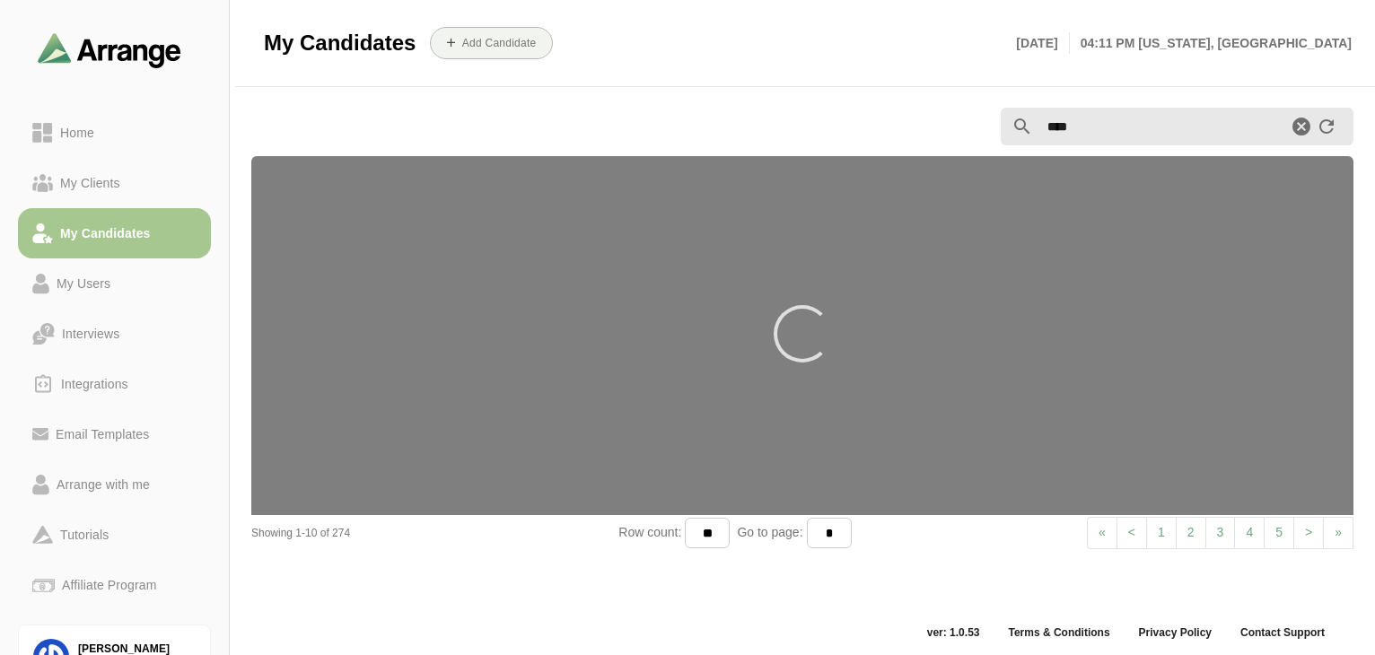
type input "****"
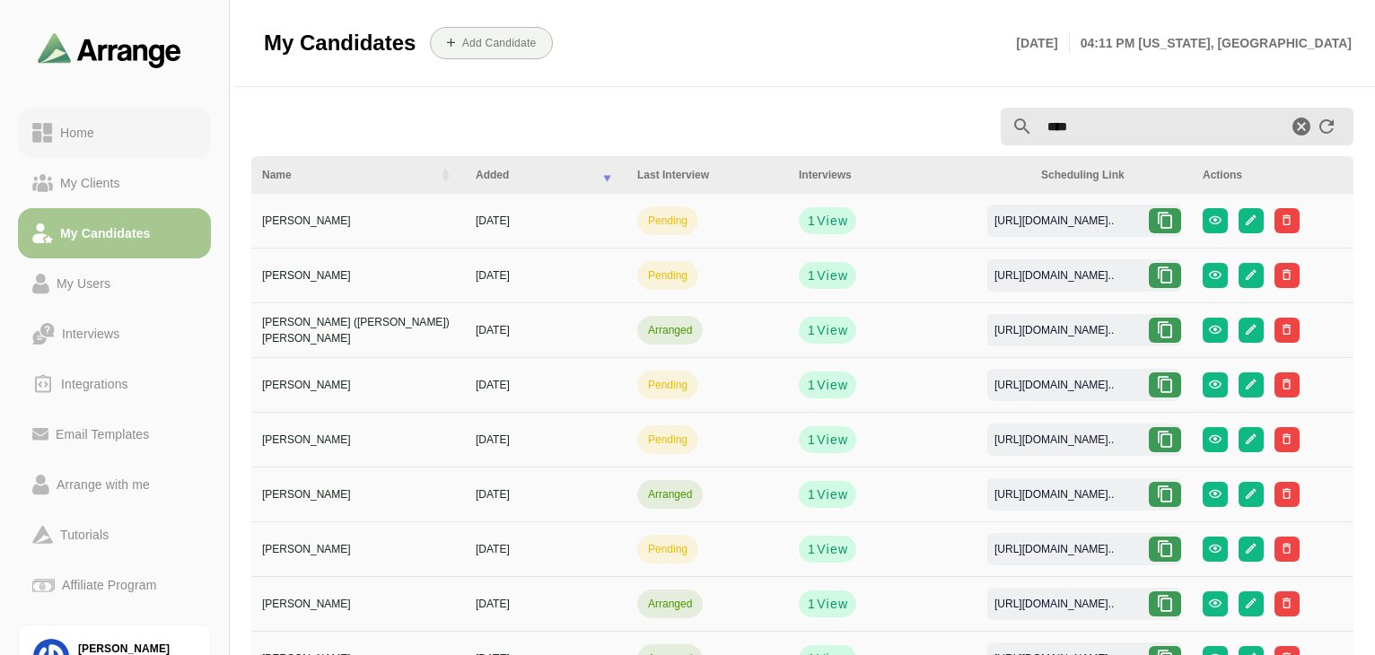
click at [59, 146] on link "Home" at bounding box center [114, 133] width 193 height 50
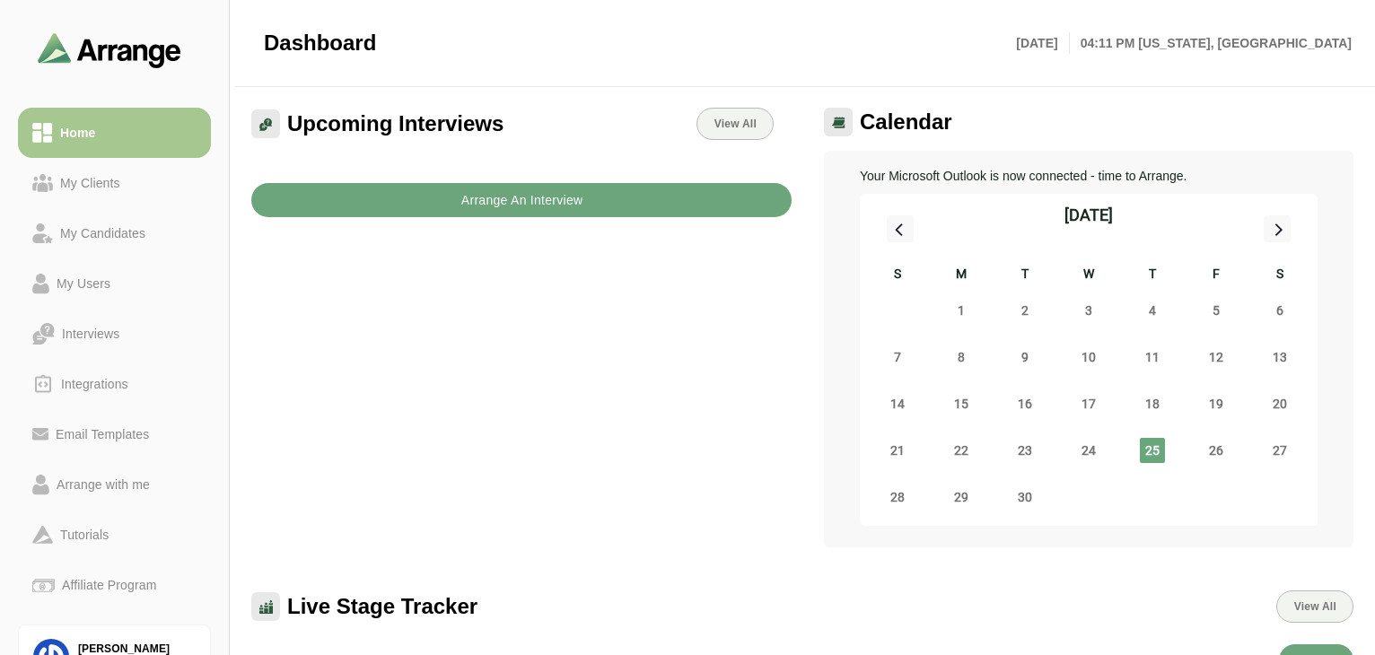
click at [610, 206] on button "Arrange An Interview" at bounding box center [521, 200] width 540 height 34
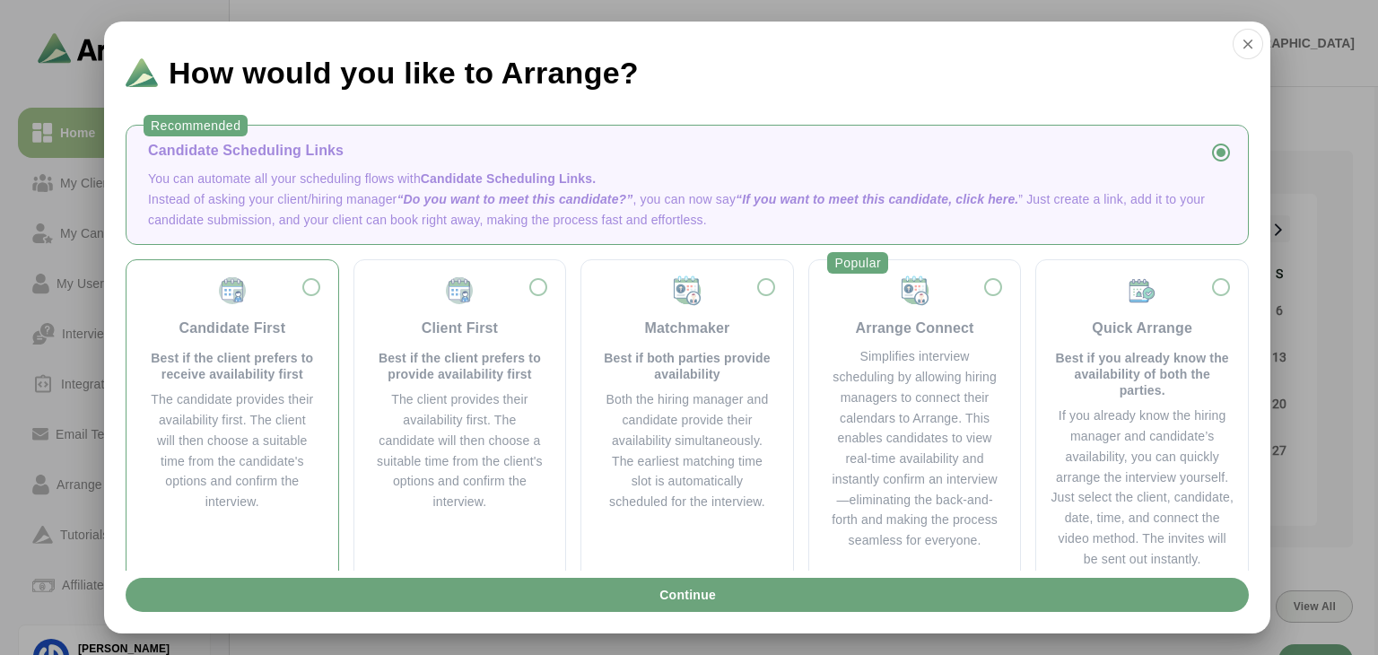
click at [253, 348] on div "Candidate First Best if the client prefers to receive availability first" at bounding box center [232, 329] width 169 height 108
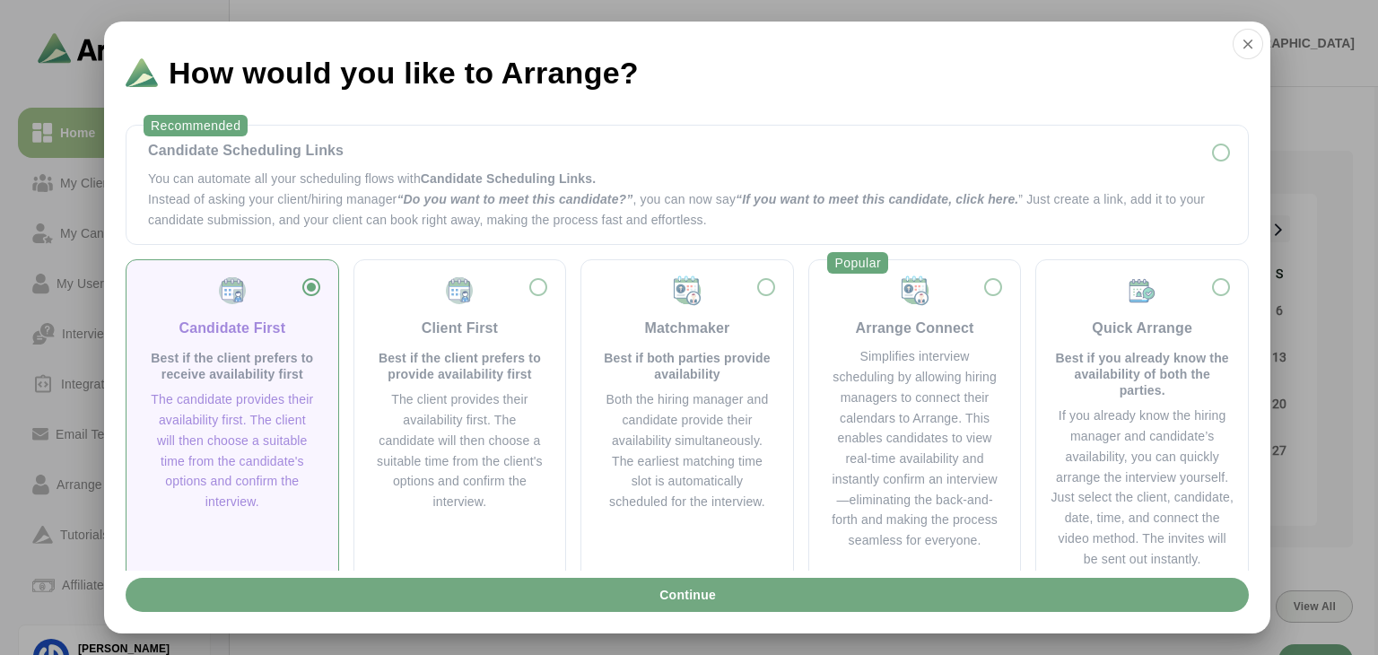
click at [682, 590] on span "Continue" at bounding box center [687, 595] width 57 height 34
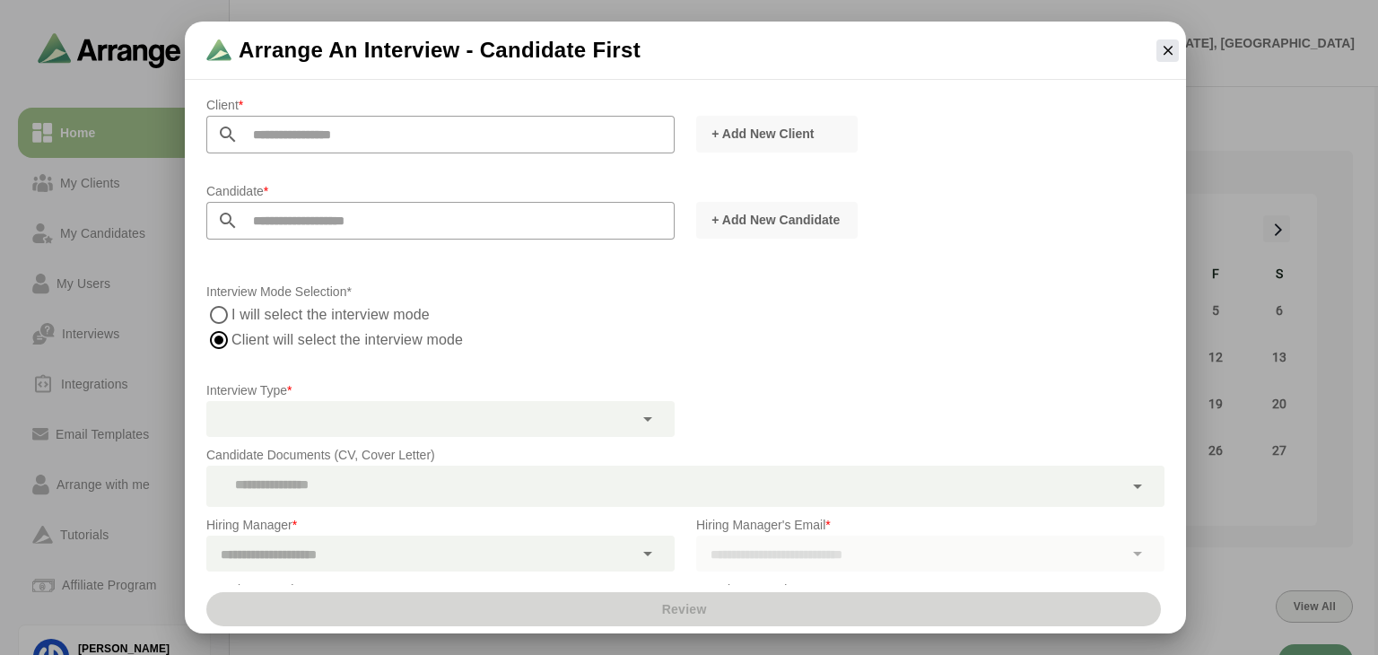
click at [390, 148] on input "text" at bounding box center [457, 135] width 436 height 38
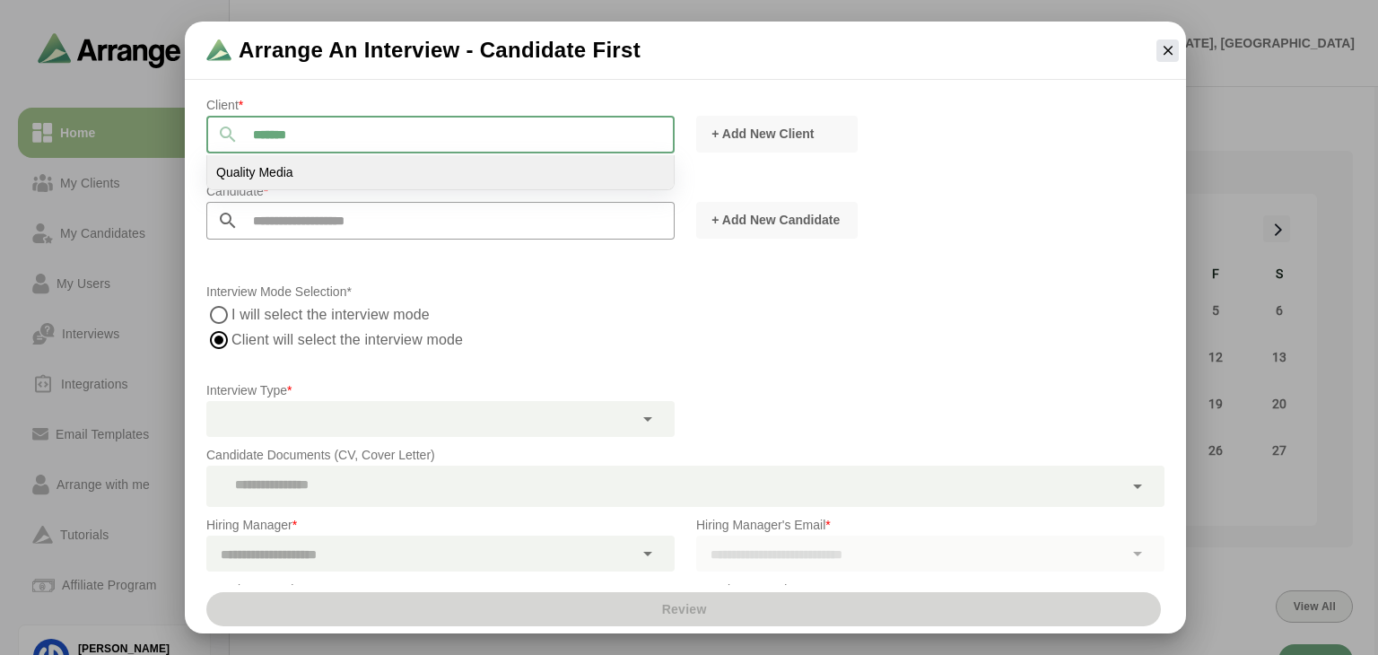
click at [368, 165] on li "Quality Media" at bounding box center [440, 172] width 467 height 34
type input "**********"
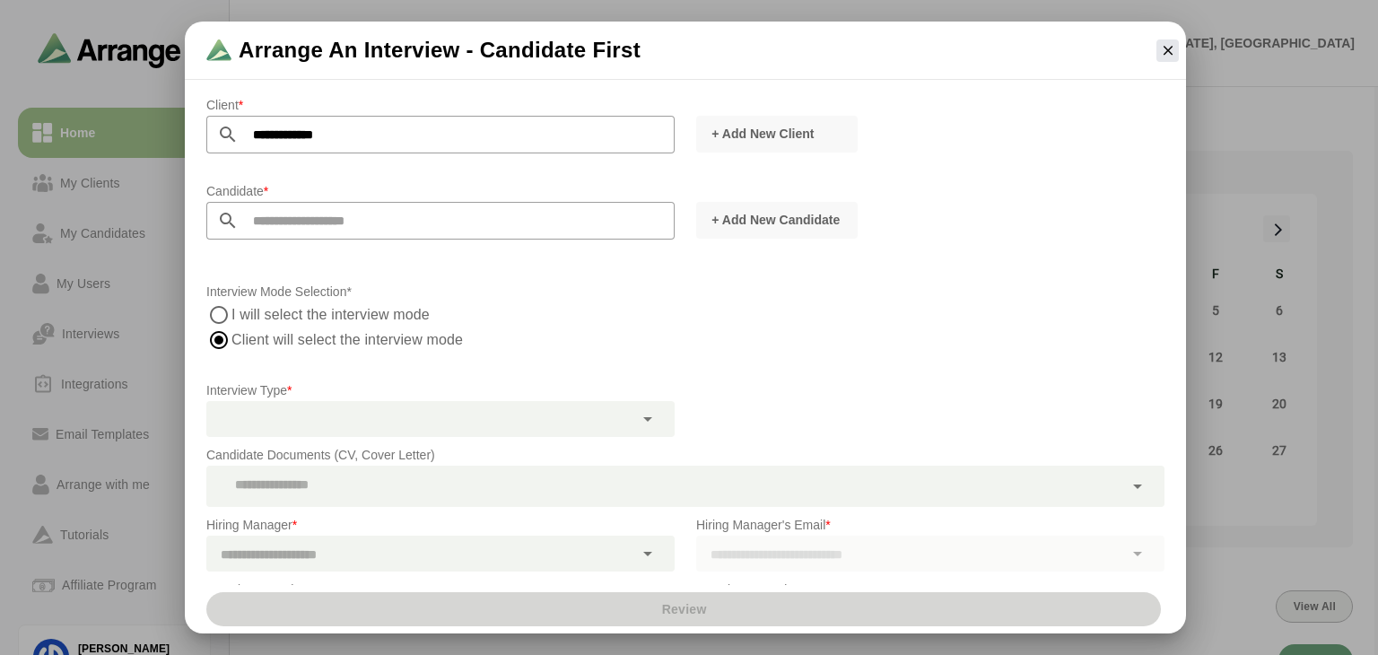
click at [333, 226] on input "text" at bounding box center [457, 221] width 436 height 38
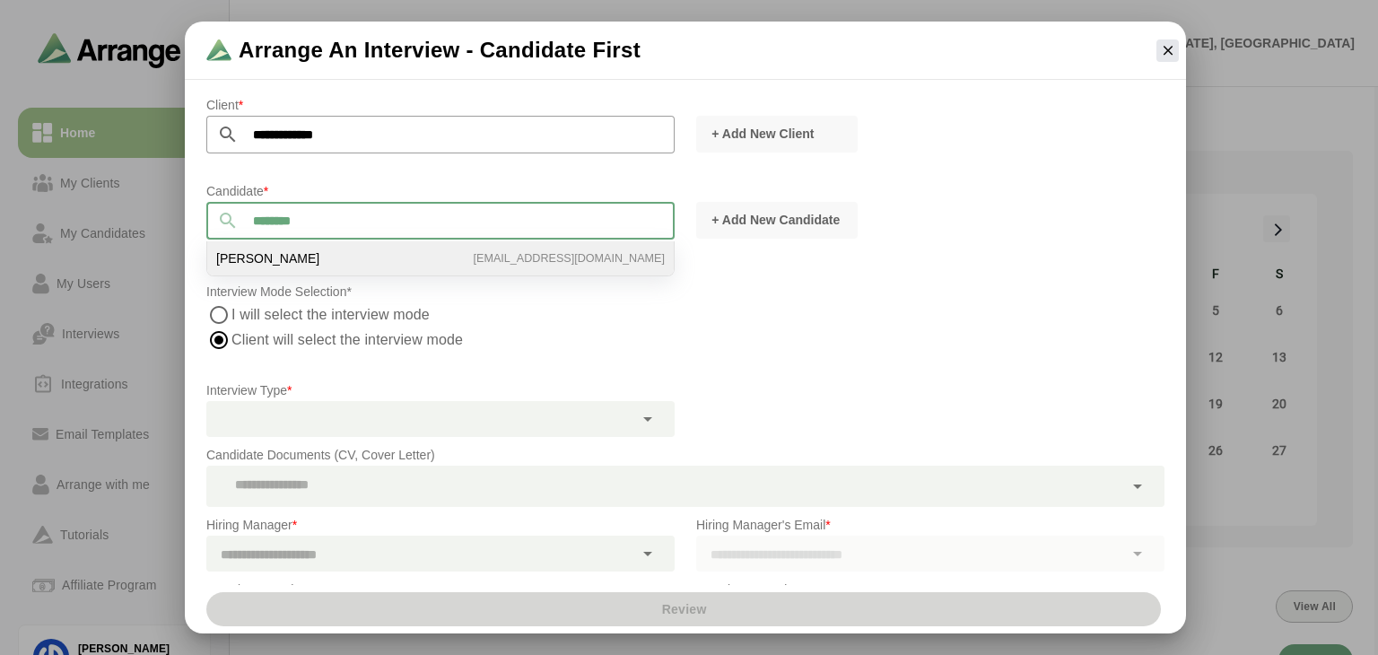
click at [319, 267] on li "[PERSON_NAME] [PERSON_NAME][EMAIL_ADDRESS][DOMAIN_NAME]" at bounding box center [440, 258] width 467 height 34
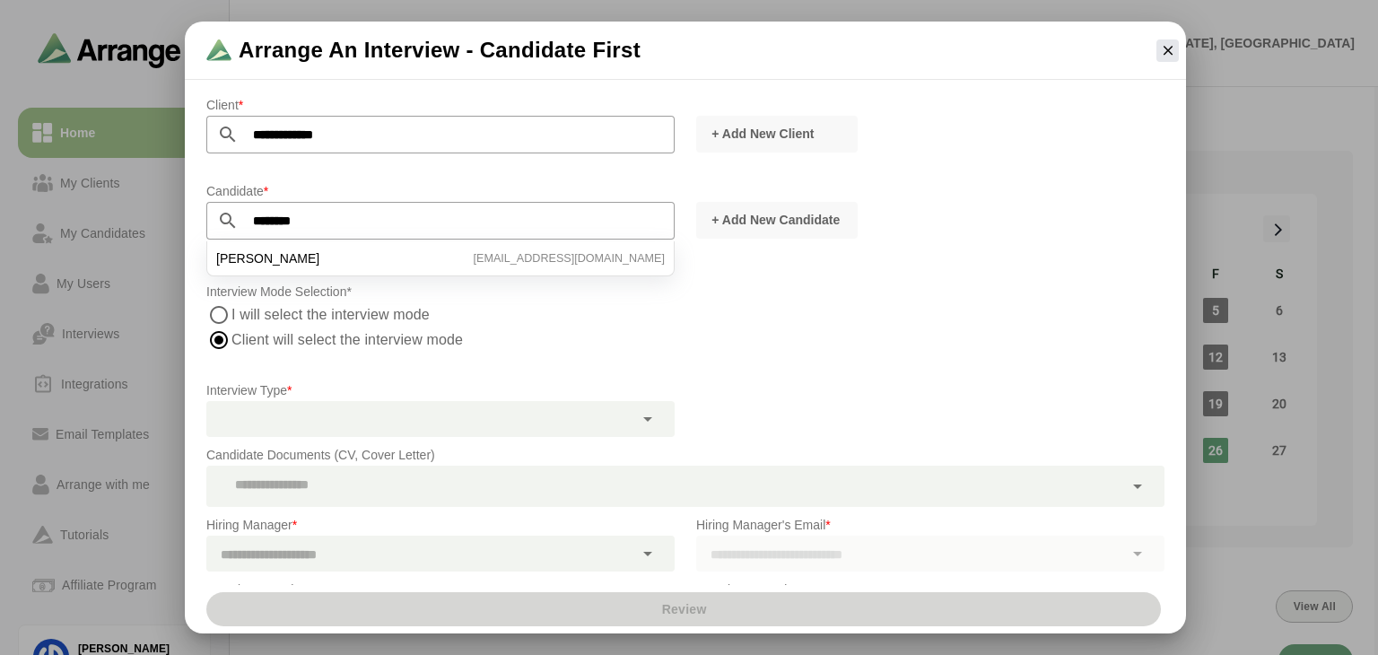
type input "**********"
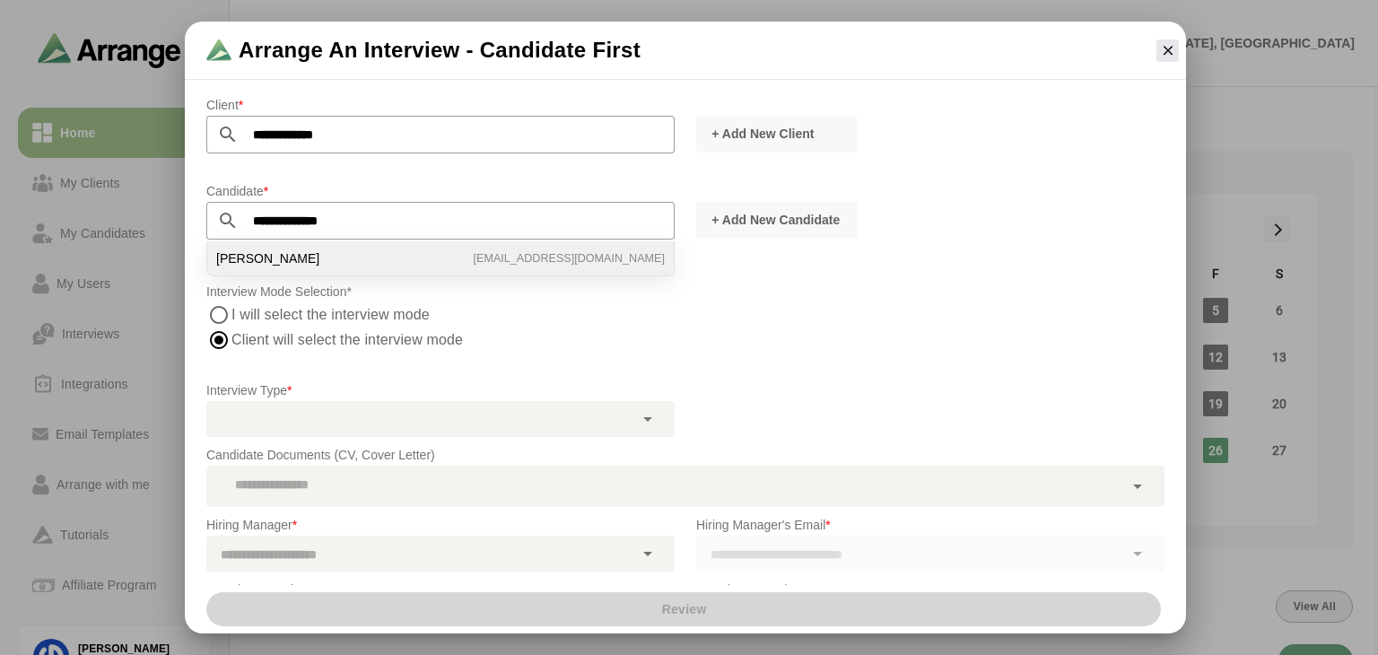
click at [321, 270] on li "[PERSON_NAME] [PERSON_NAME][EMAIL_ADDRESS][DOMAIN_NAME]" at bounding box center [440, 258] width 467 height 34
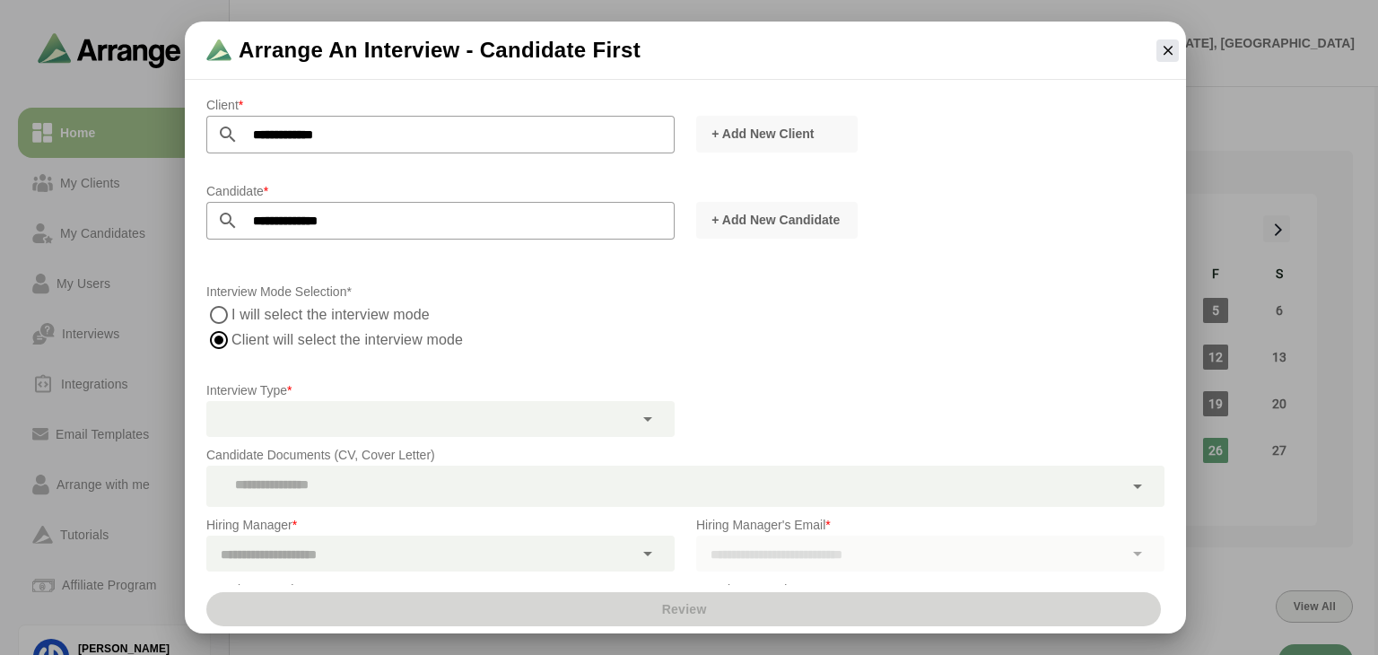
click at [267, 310] on label "I will select the interview mode" at bounding box center [331, 314] width 199 height 25
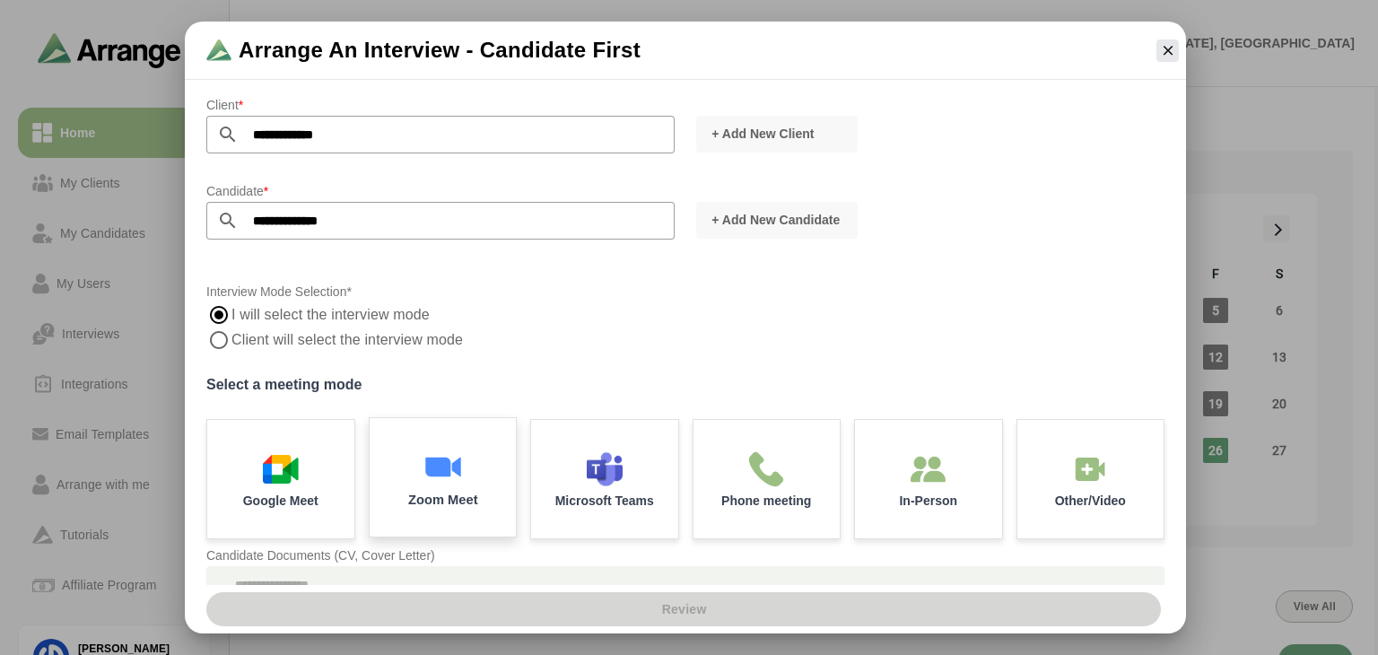
click at [456, 486] on img at bounding box center [443, 467] width 38 height 38
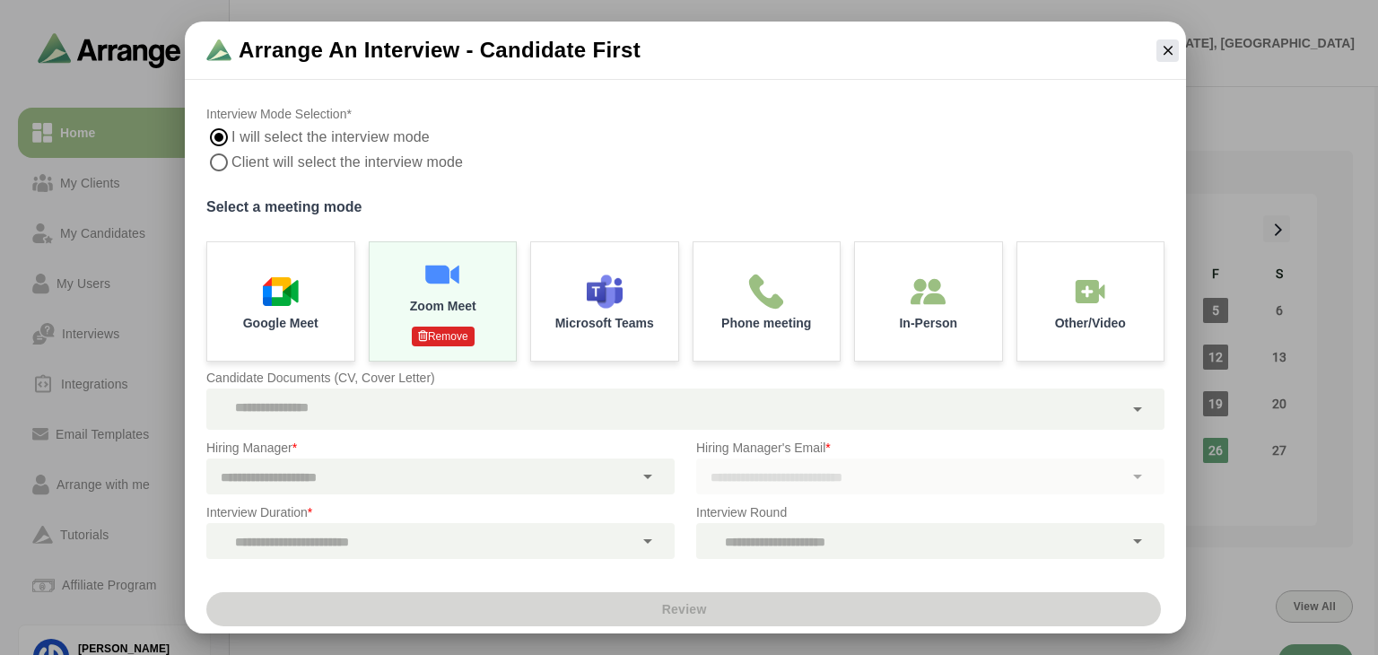
scroll to position [187, 0]
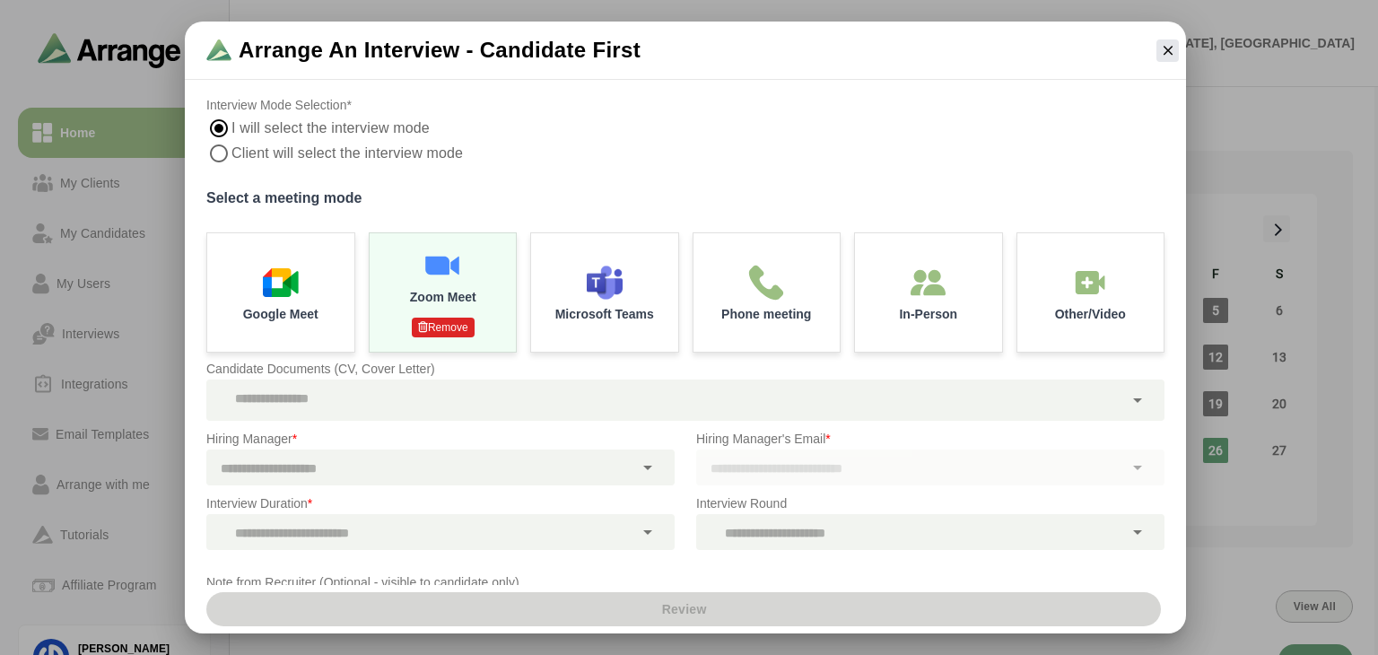
click at [507, 389] on div at bounding box center [664, 400] width 917 height 41
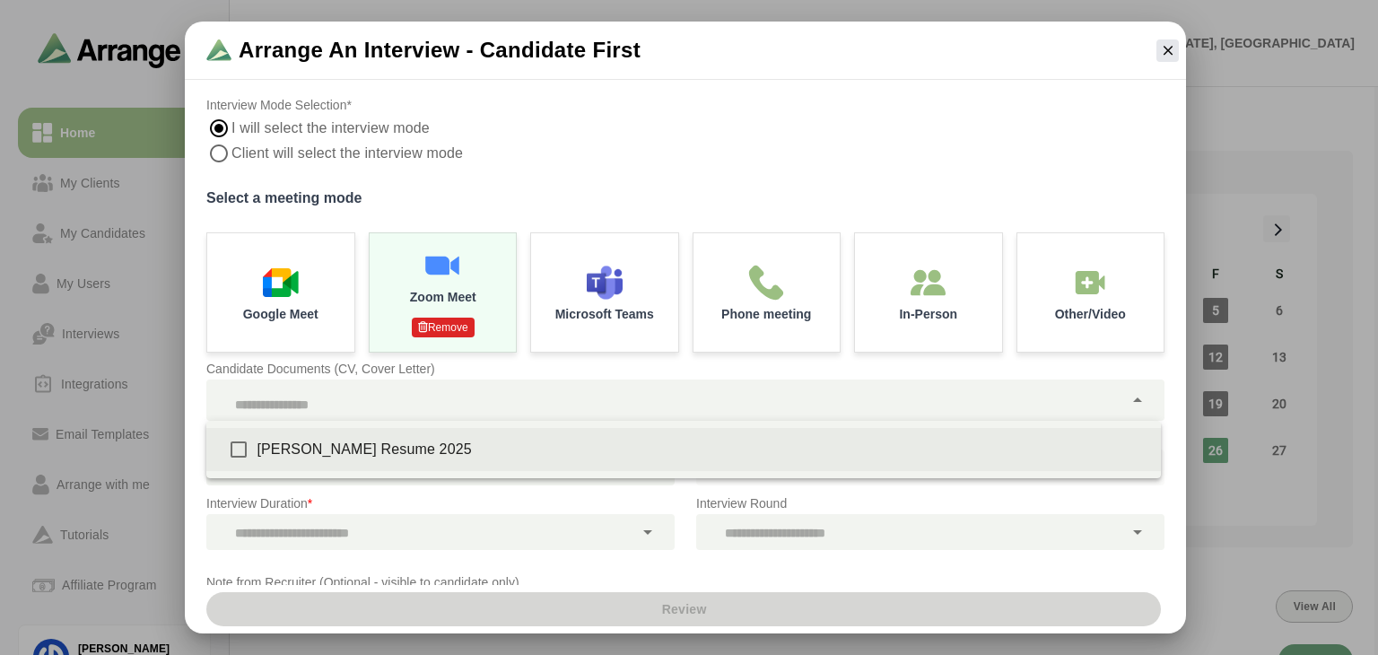
click at [445, 450] on div "[PERSON_NAME] Resume 2025" at bounding box center [702, 450] width 890 height 22
type input "**********"
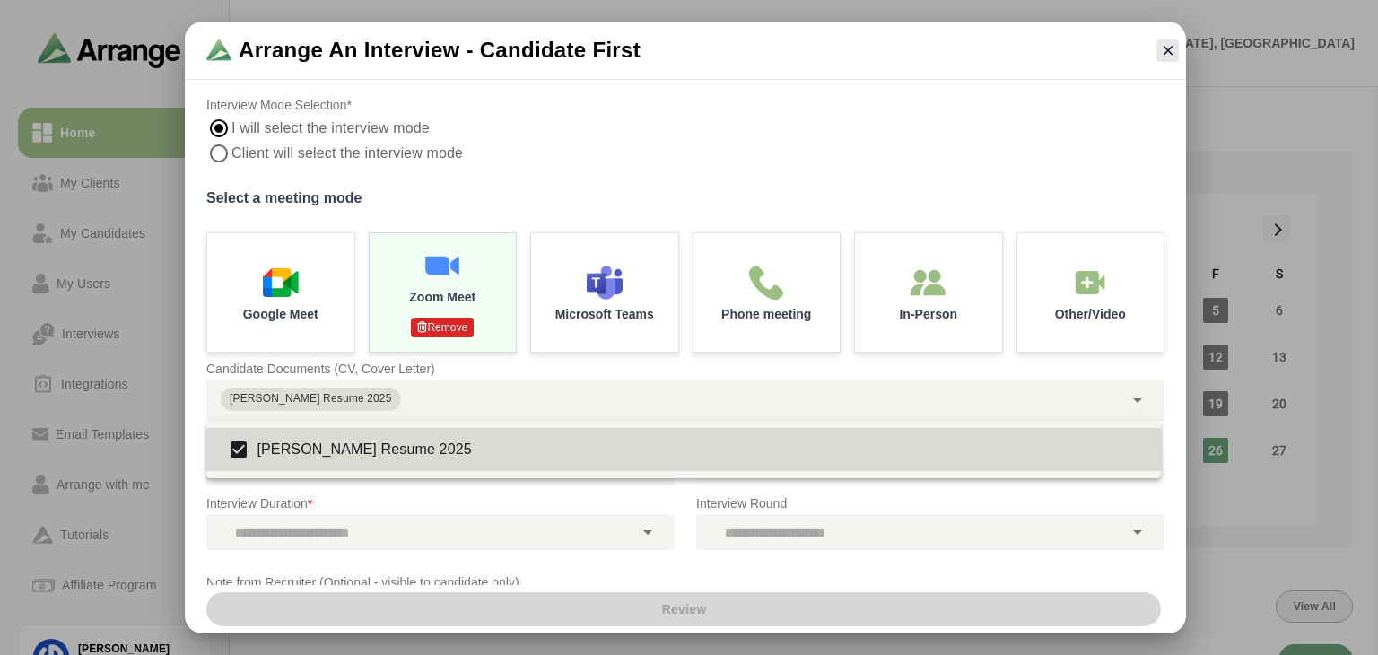
click at [431, 488] on div "Interview Duration *" at bounding box center [441, 521] width 490 height 79
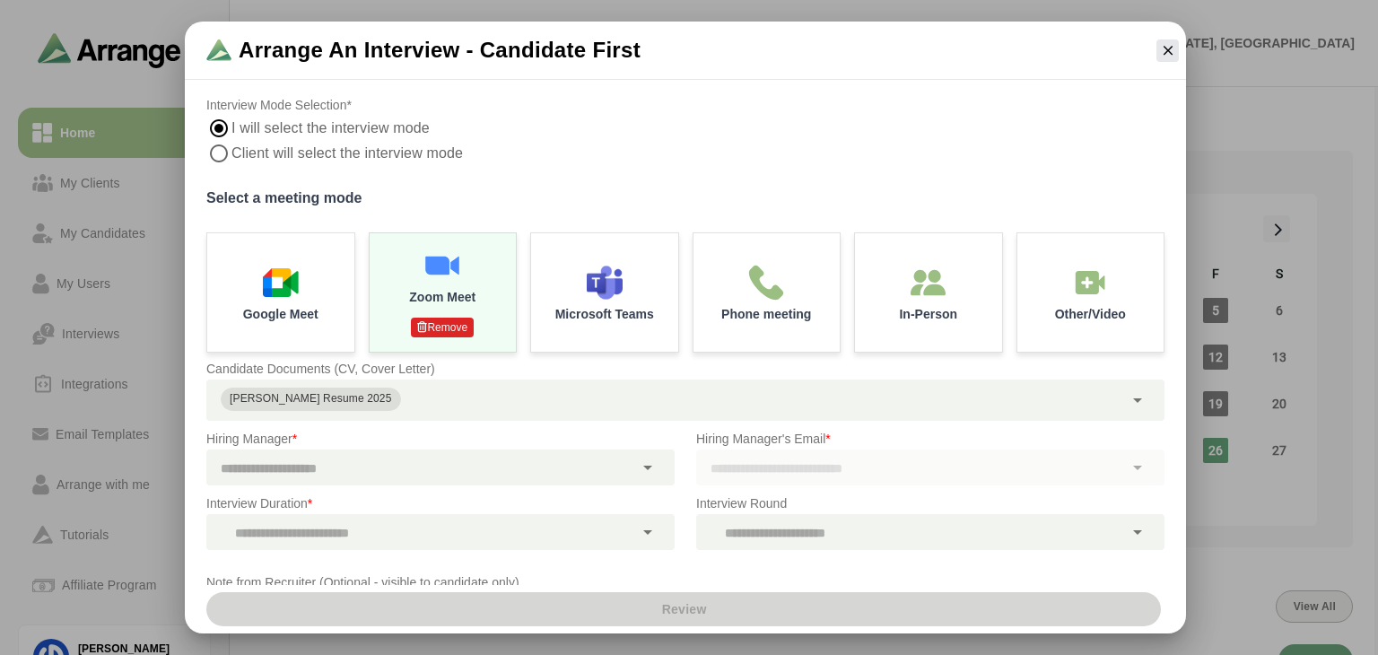
click at [485, 467] on div at bounding box center [419, 468] width 427 height 36
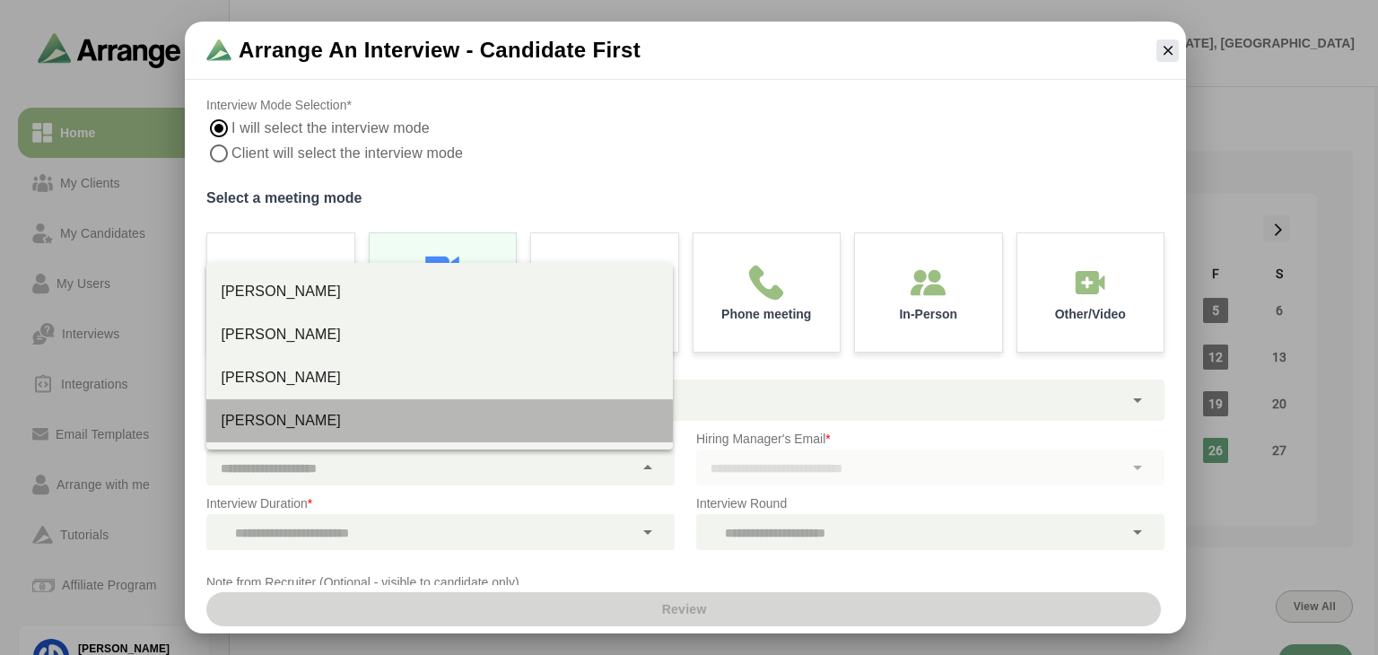
click at [308, 414] on div "[PERSON_NAME]" at bounding box center [440, 421] width 438 height 22
type input "**********"
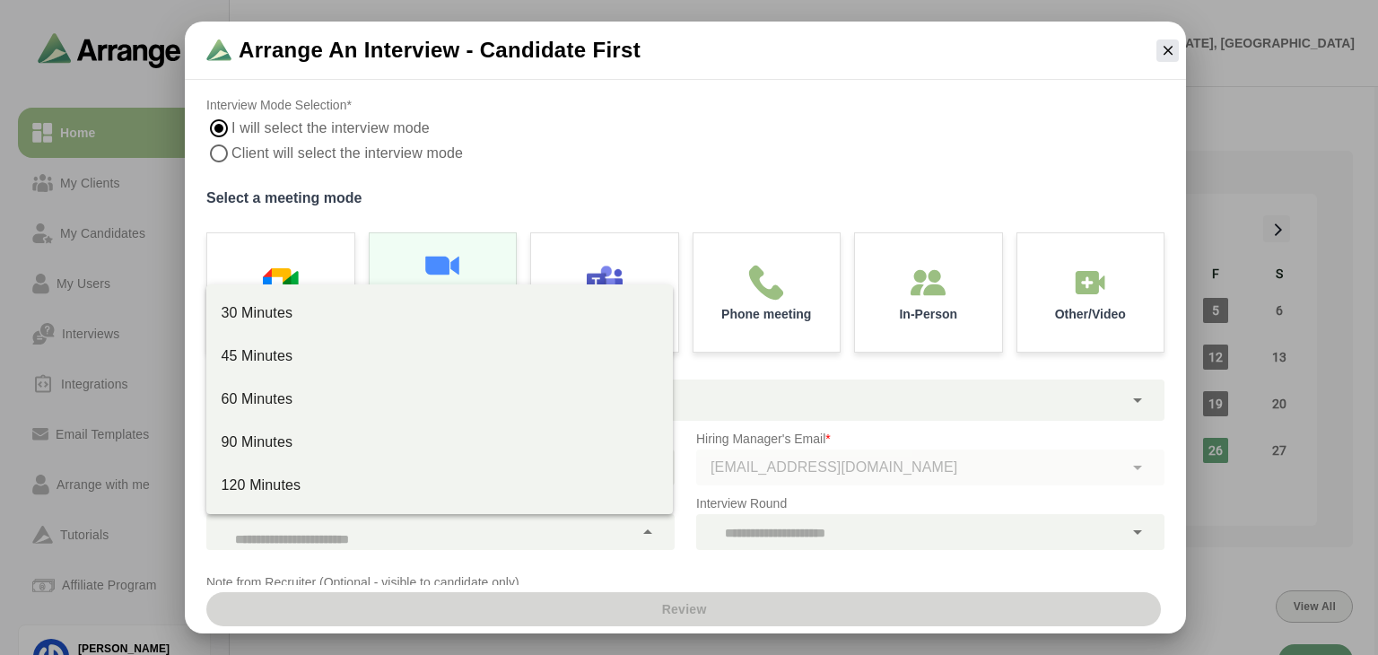
click at [341, 521] on div at bounding box center [419, 532] width 427 height 36
click at [317, 321] on div "30 Minutes" at bounding box center [440, 313] width 438 height 22
type input "**"
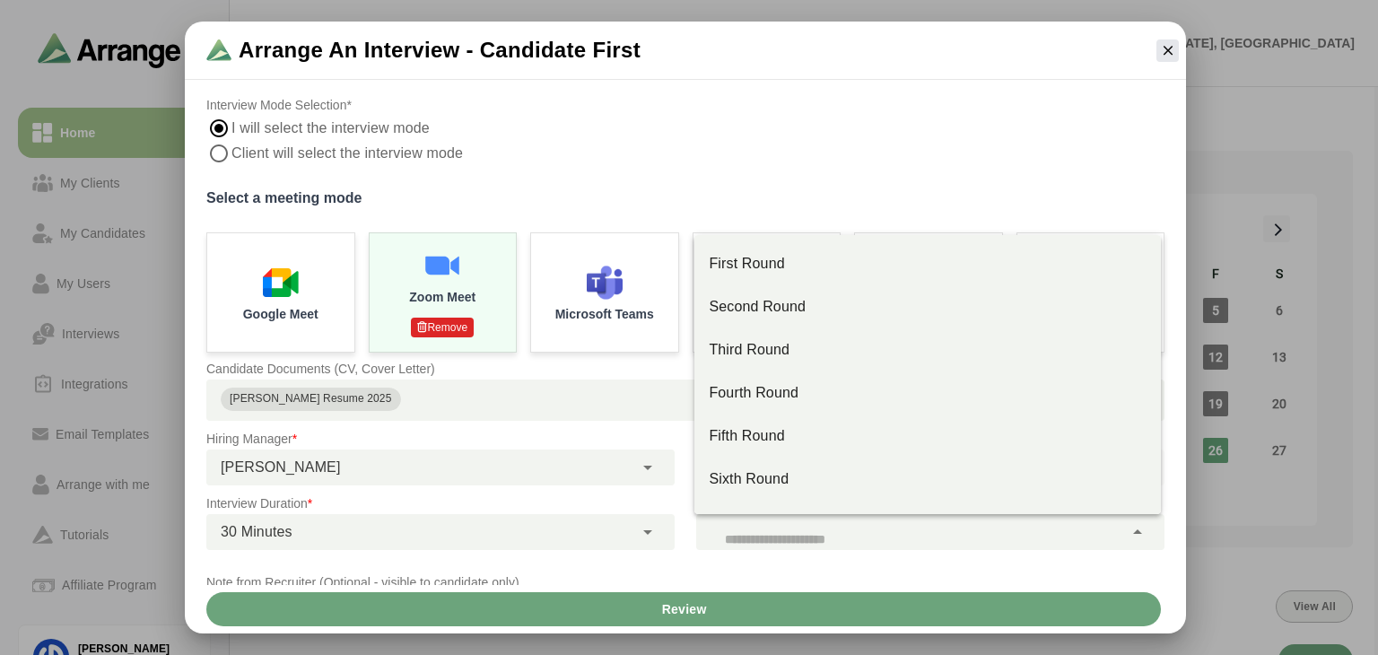
click at [724, 532] on div at bounding box center [909, 532] width 427 height 36
click at [760, 354] on div "Third Round" at bounding box center [928, 350] width 438 height 22
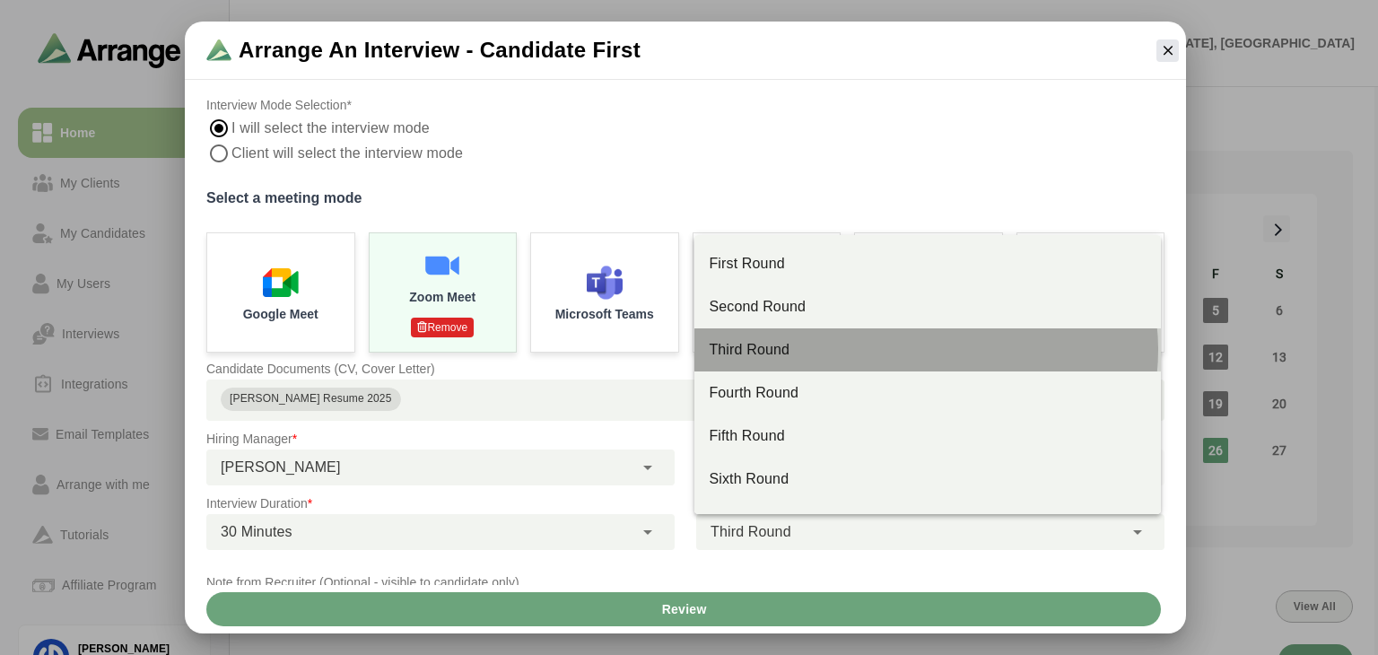
type input "**"
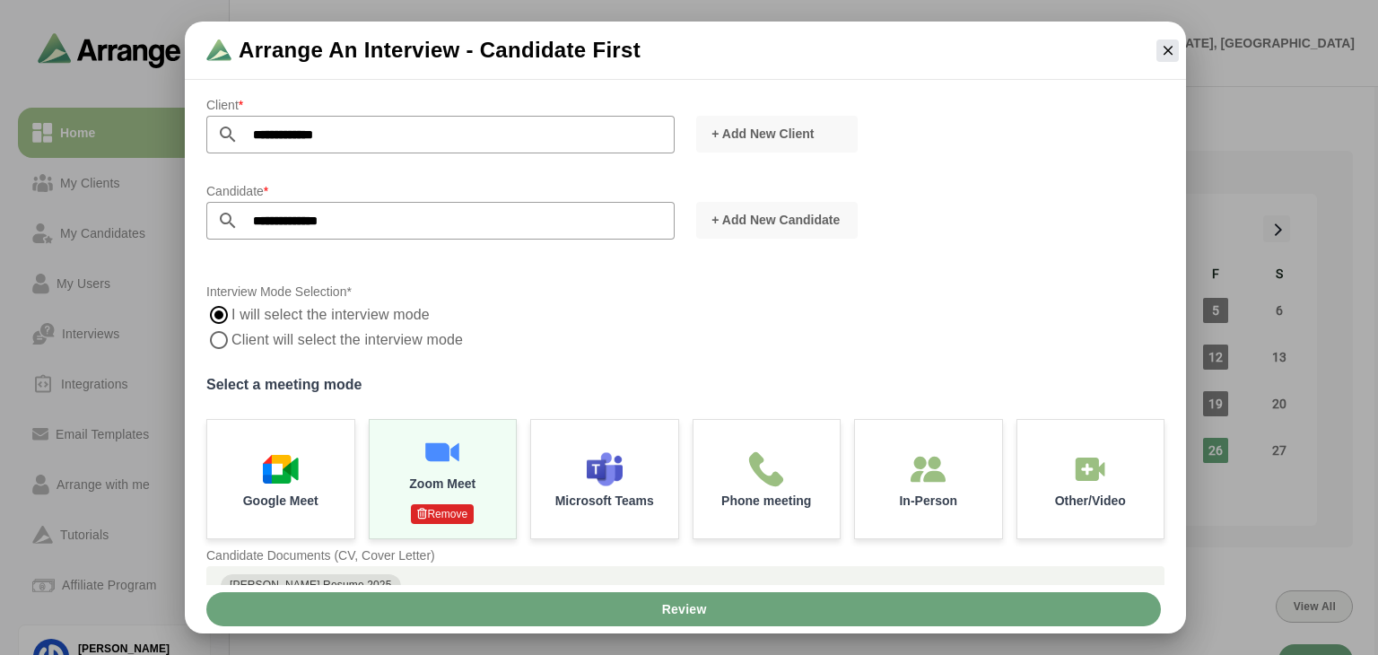
scroll to position [280, 0]
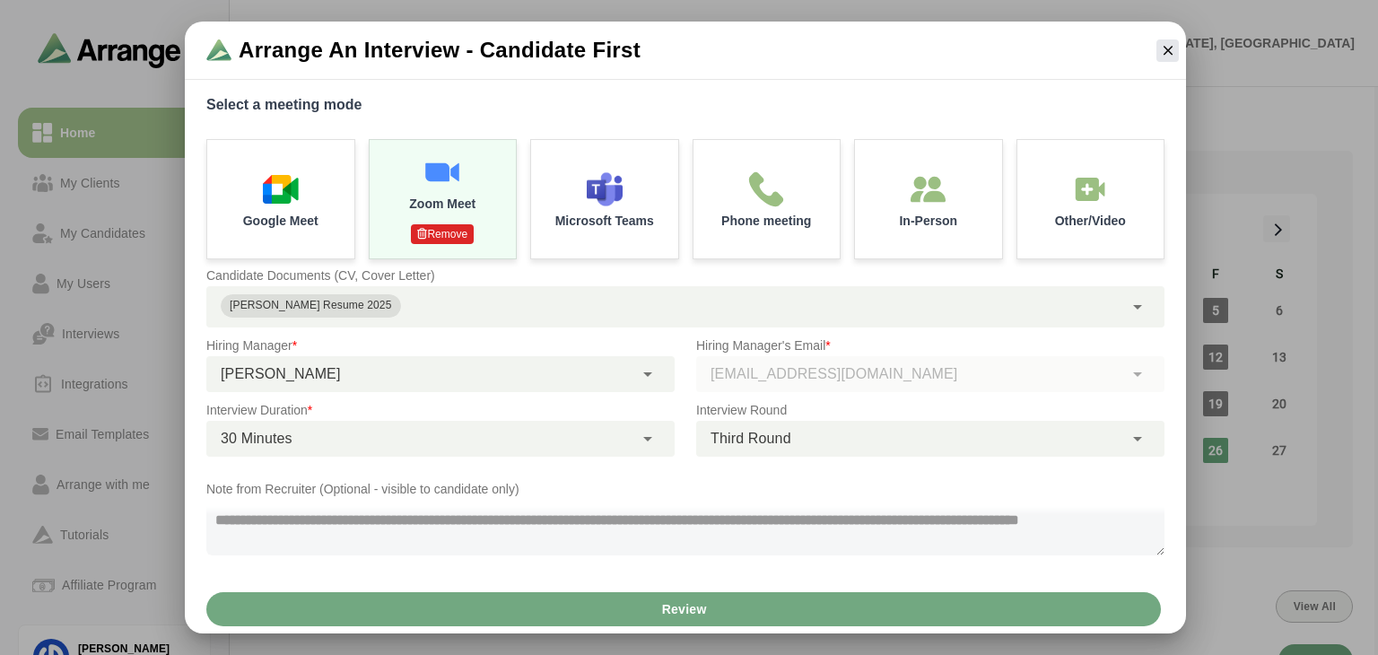
click at [708, 613] on button "Review" at bounding box center [683, 609] width 955 height 34
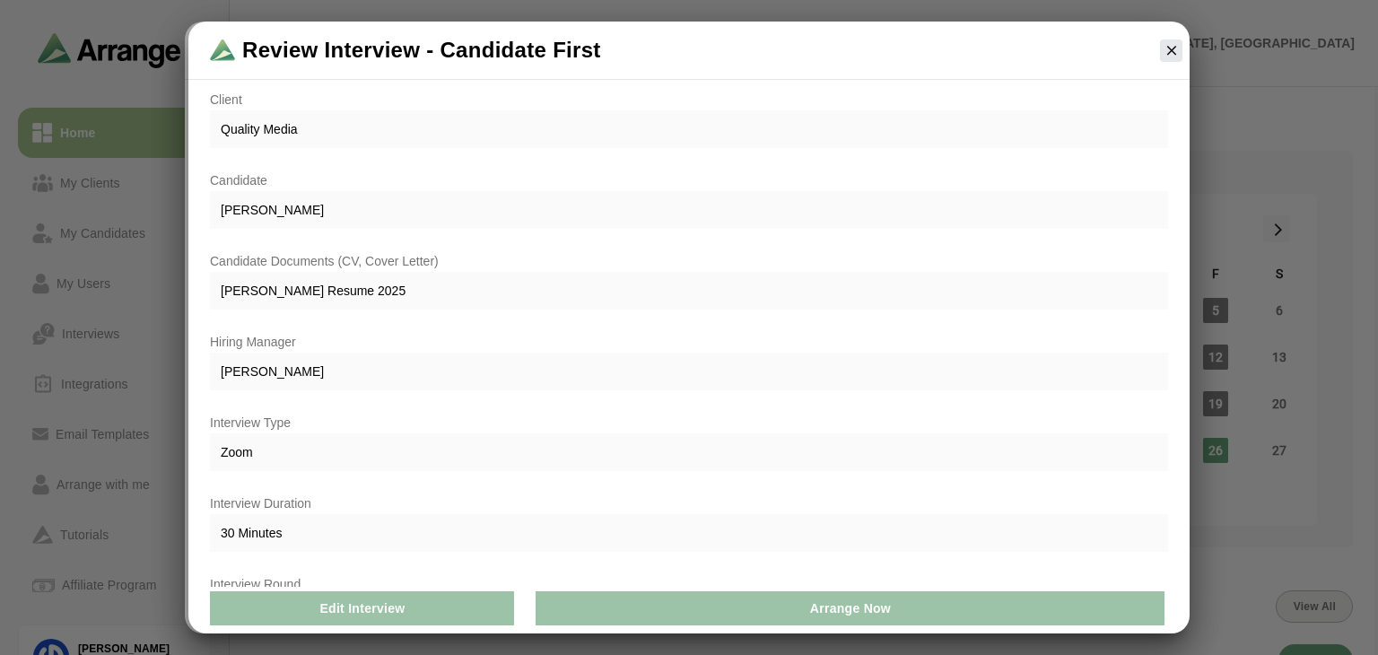
scroll to position [137, 0]
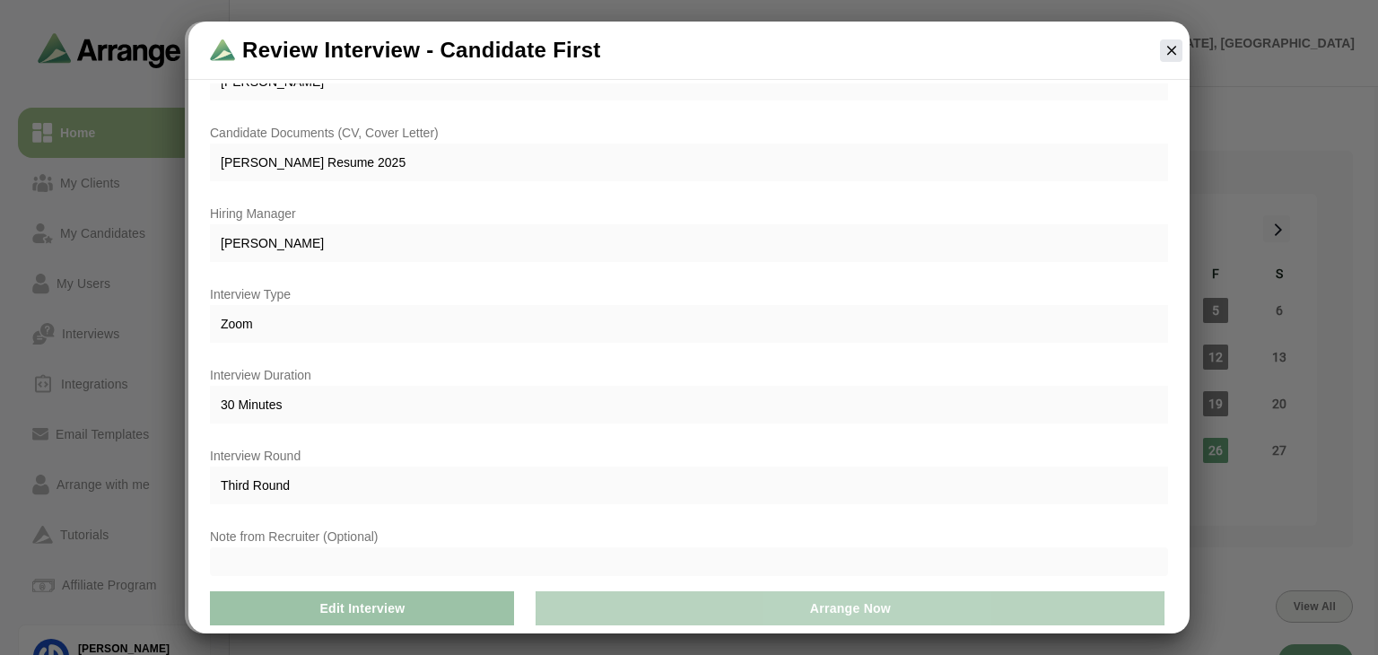
click at [804, 616] on button "Arrange Now" at bounding box center [850, 608] width 629 height 34
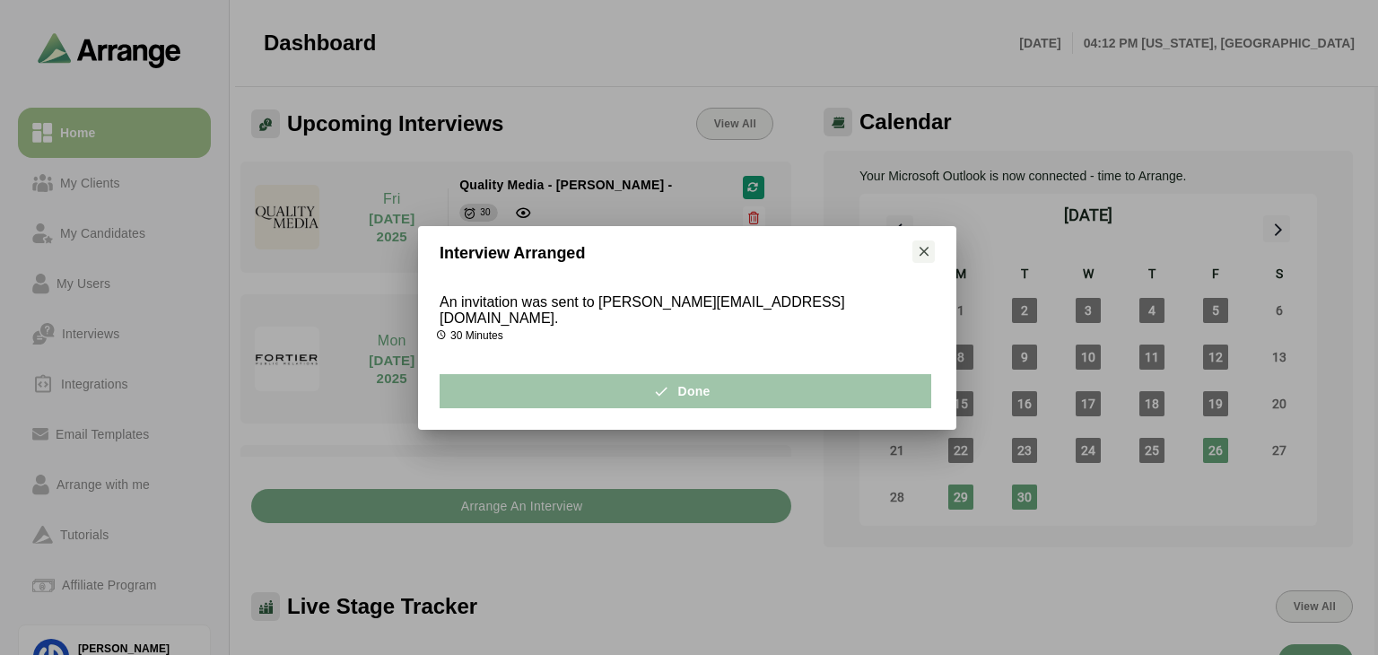
click at [750, 389] on button "Done" at bounding box center [686, 391] width 492 height 34
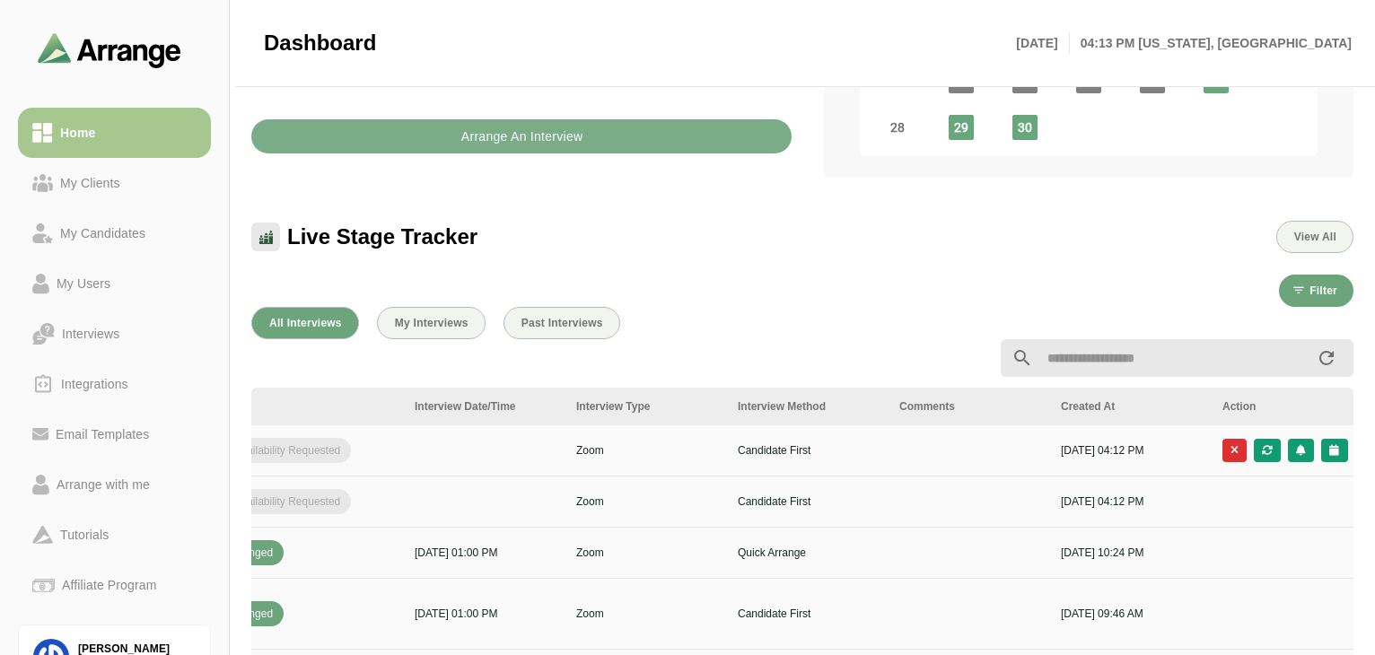
scroll to position [0, 652]
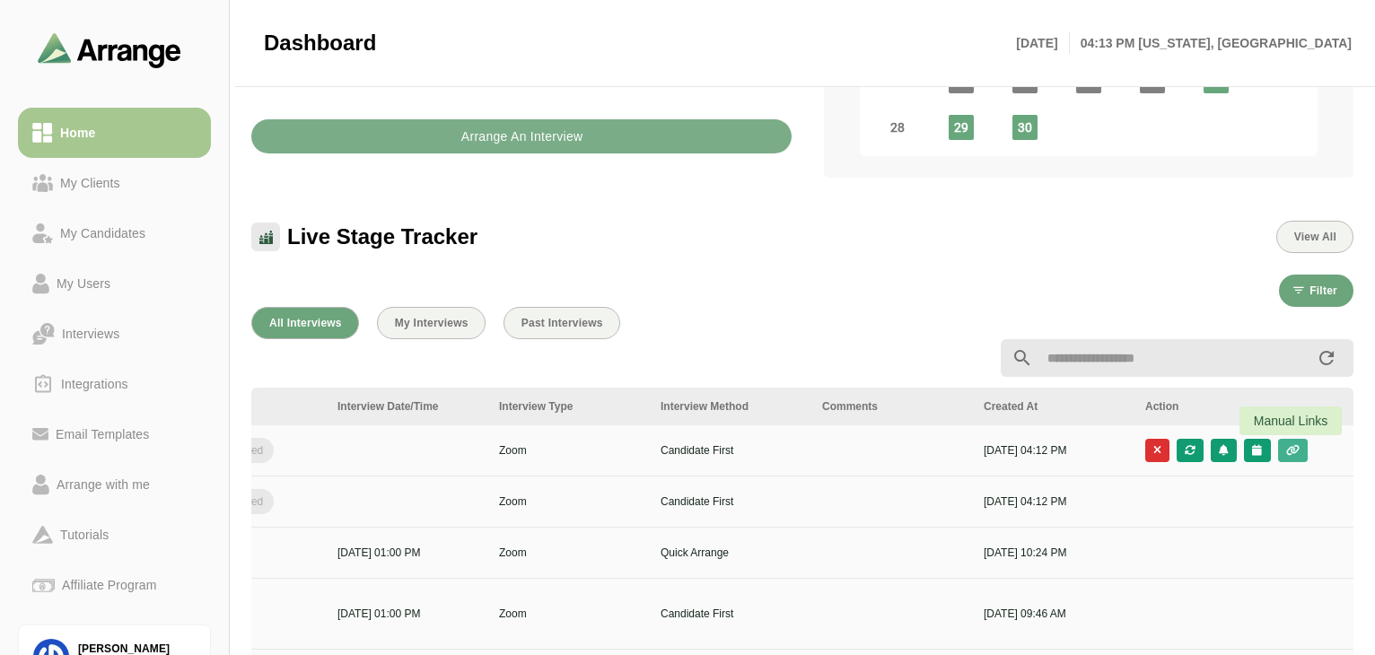
click at [1293, 450] on icon "button" at bounding box center [1292, 450] width 15 height 11
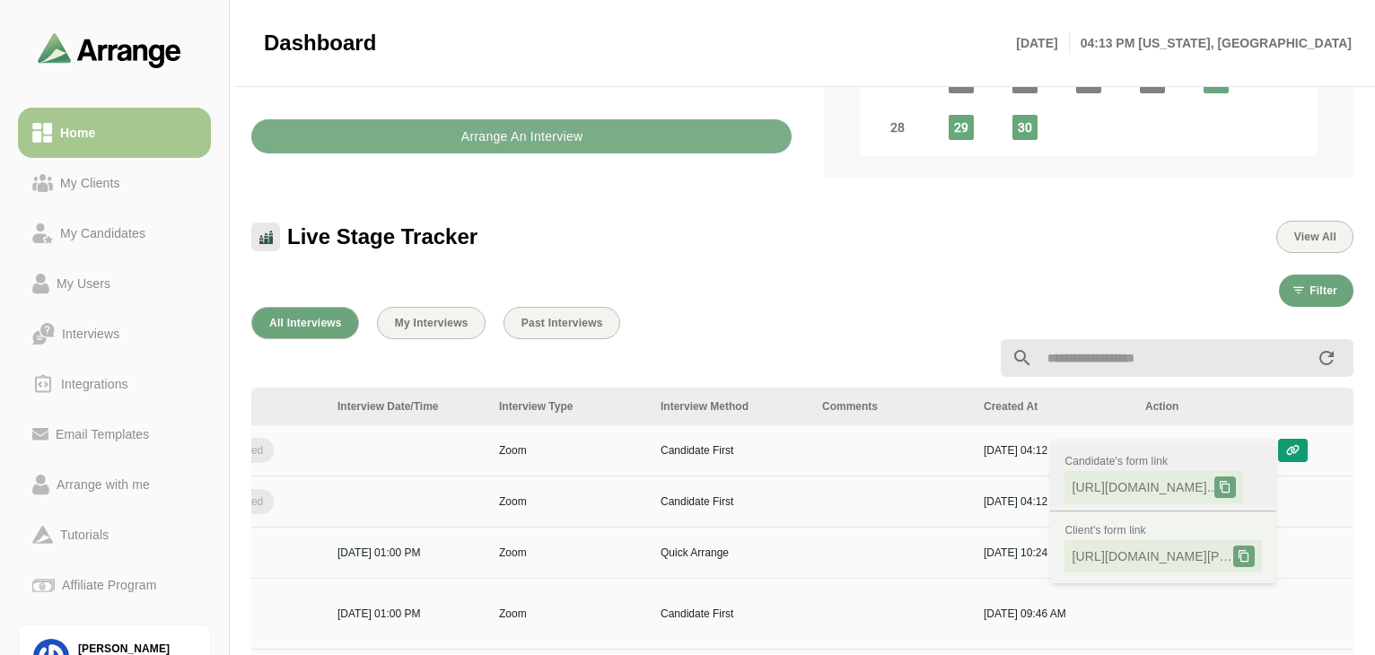
click at [1162, 485] on span "https://app.arrangeai.io/candidate-forms..." at bounding box center [1143, 487] width 143 height 18
